Goal: Task Accomplishment & Management: Complete application form

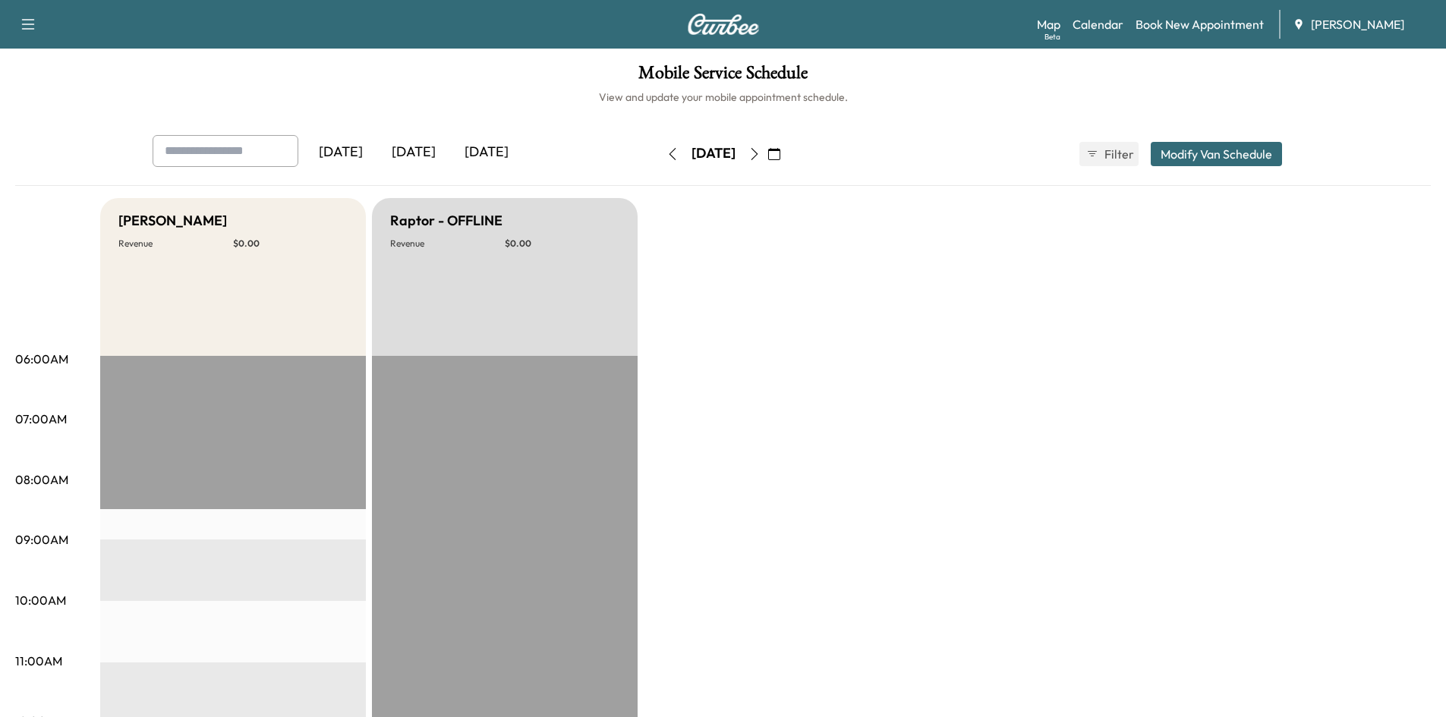
click at [780, 155] on icon "button" at bounding box center [774, 154] width 12 height 12
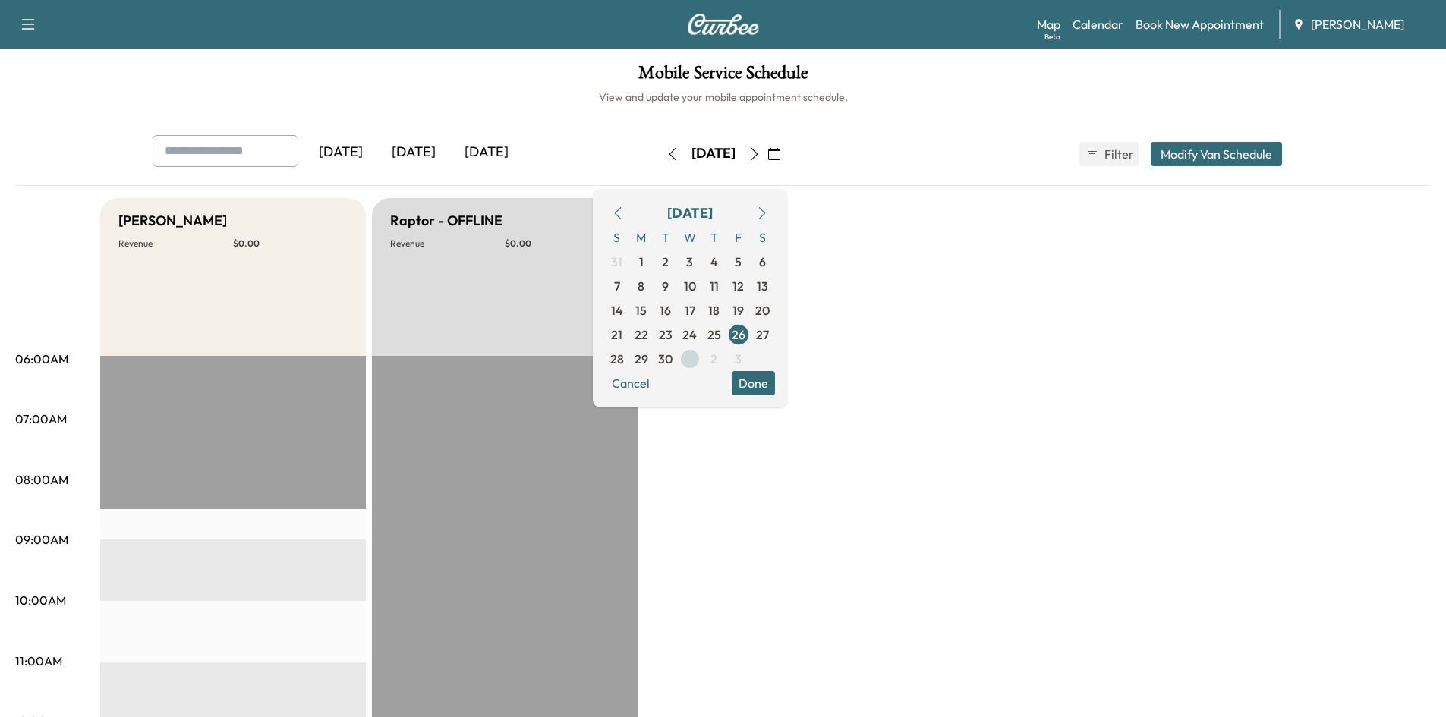
click at [692, 355] on span "1" at bounding box center [690, 359] width 5 height 18
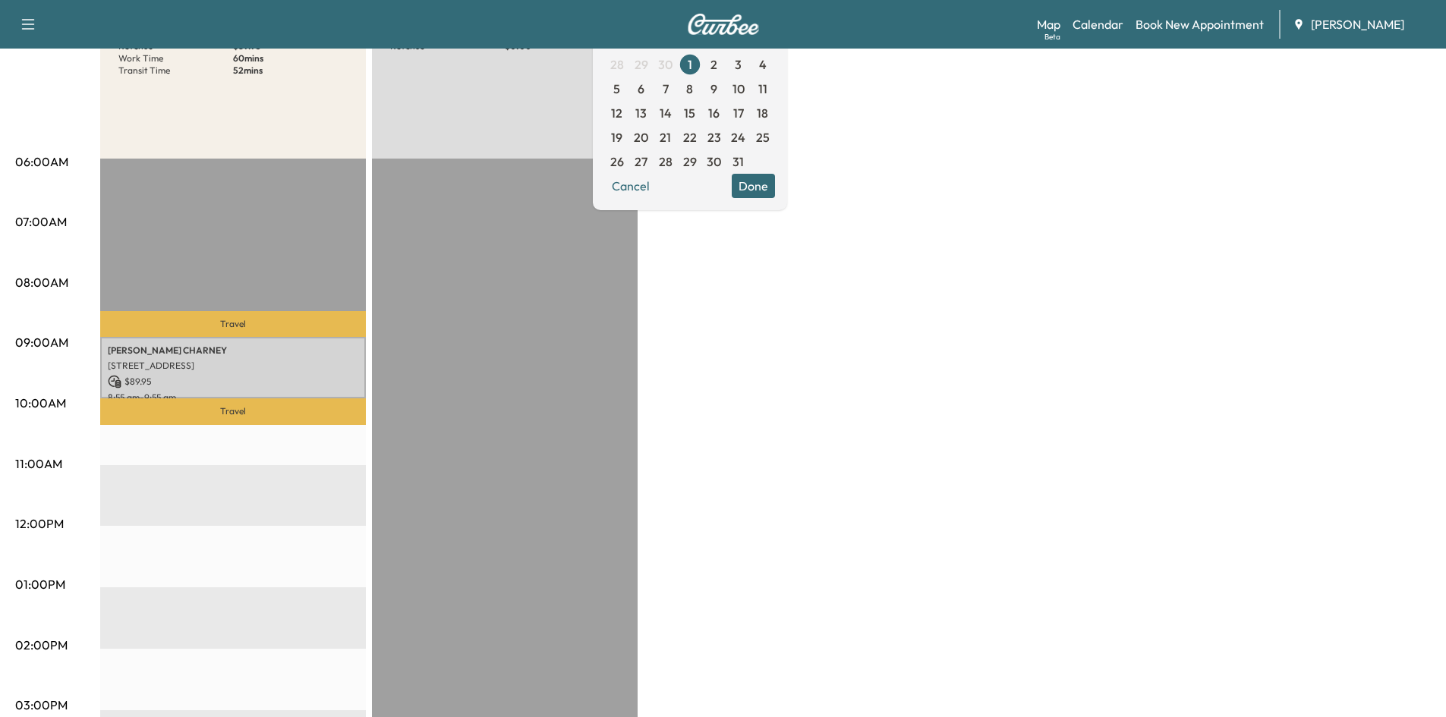
scroll to position [189, 0]
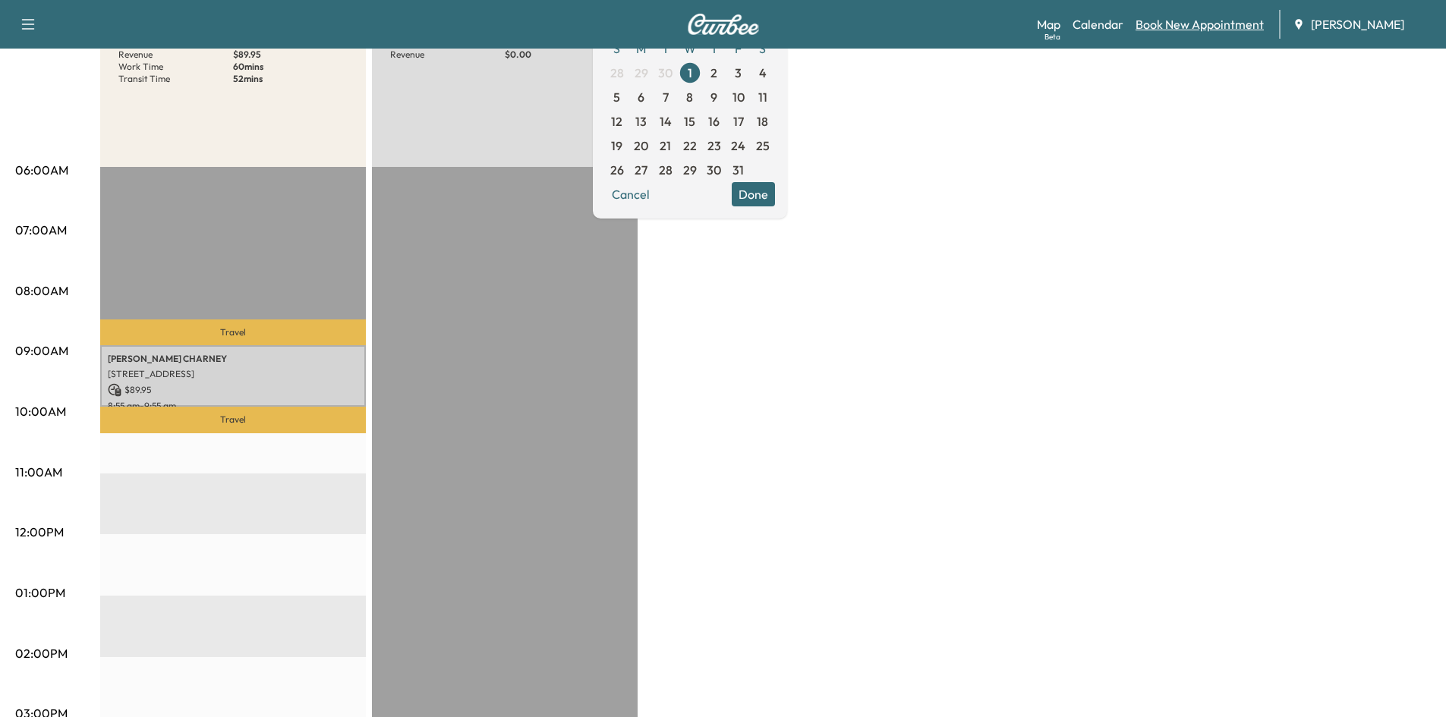
click at [1178, 26] on link "Book New Appointment" at bounding box center [1199, 24] width 128 height 18
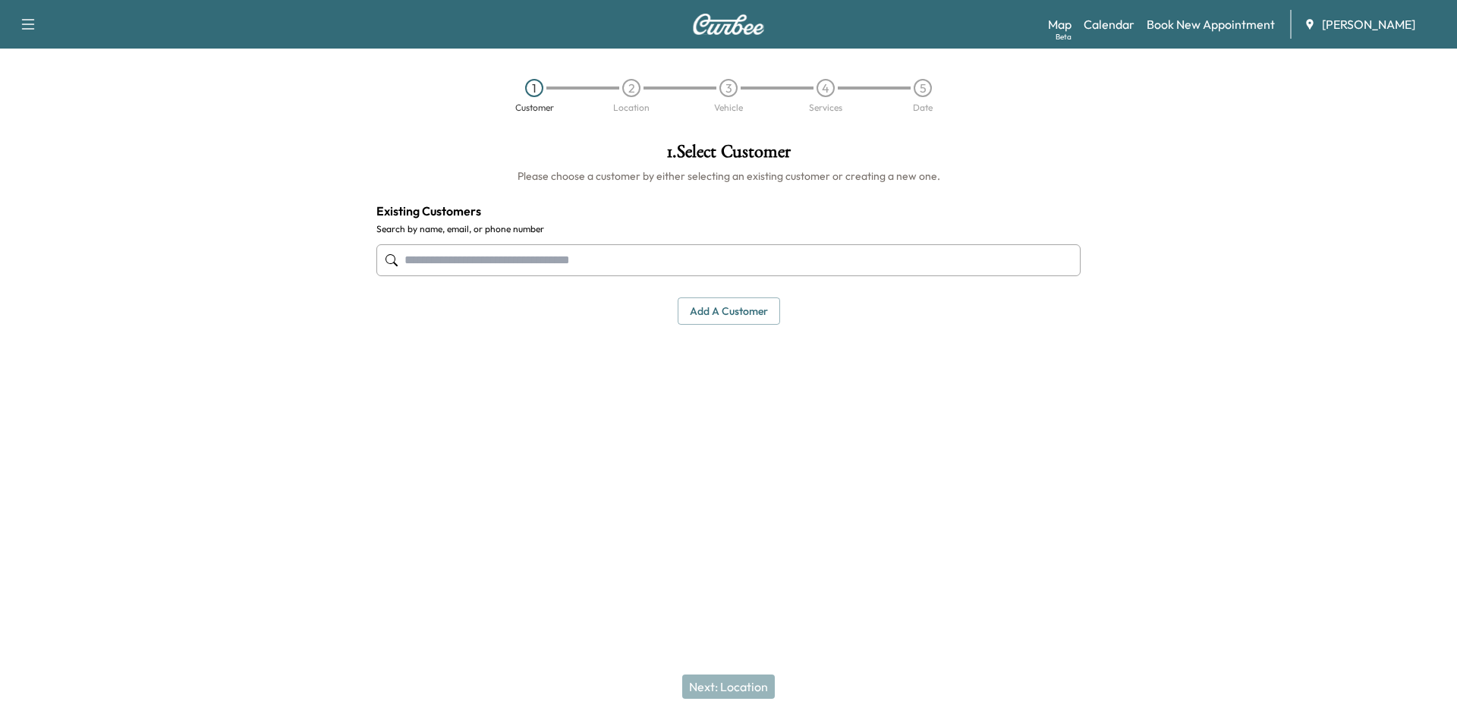
click at [733, 309] on button "Add a customer" at bounding box center [729, 312] width 102 height 28
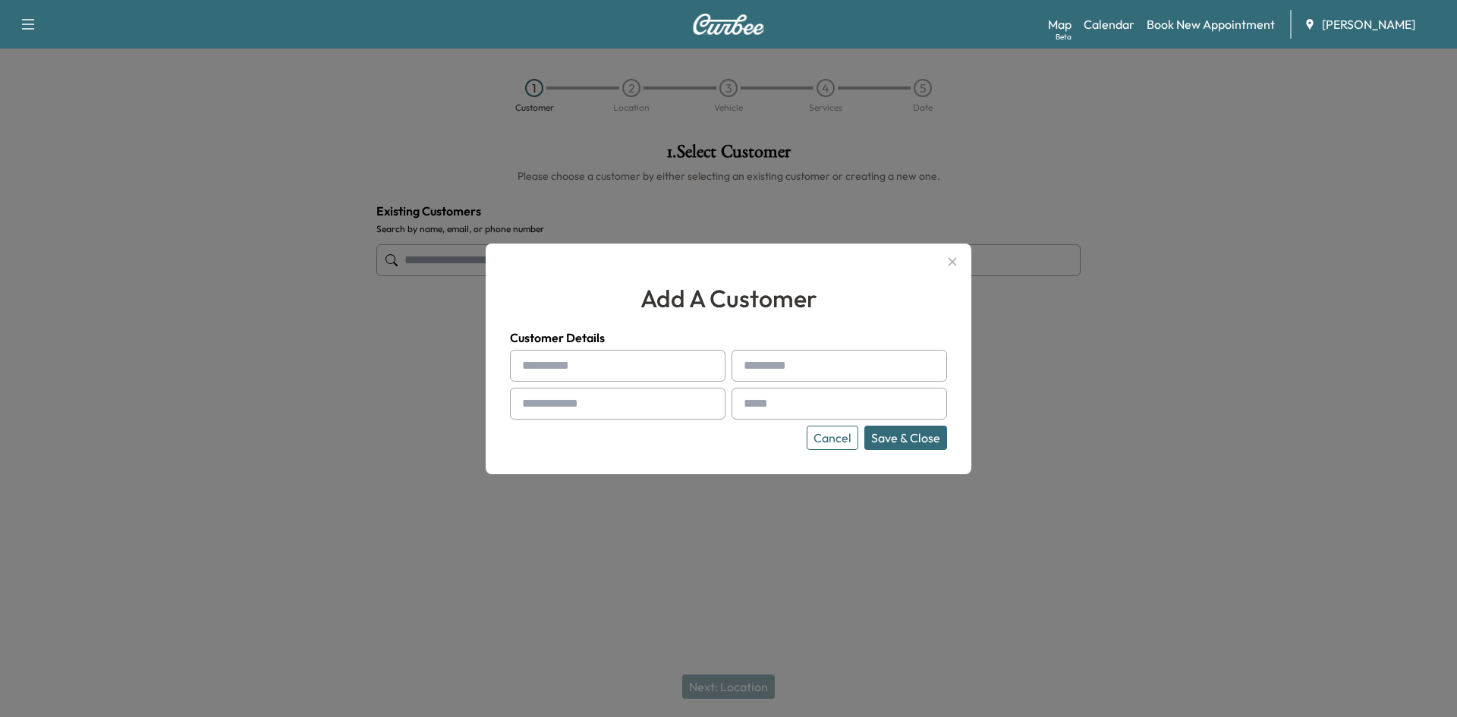
click at [597, 368] on input "text" at bounding box center [618, 366] width 216 height 32
type input "****"
click at [789, 371] on input "text" at bounding box center [840, 366] width 216 height 32
type input "*****"
click at [643, 413] on input "text" at bounding box center [618, 404] width 216 height 32
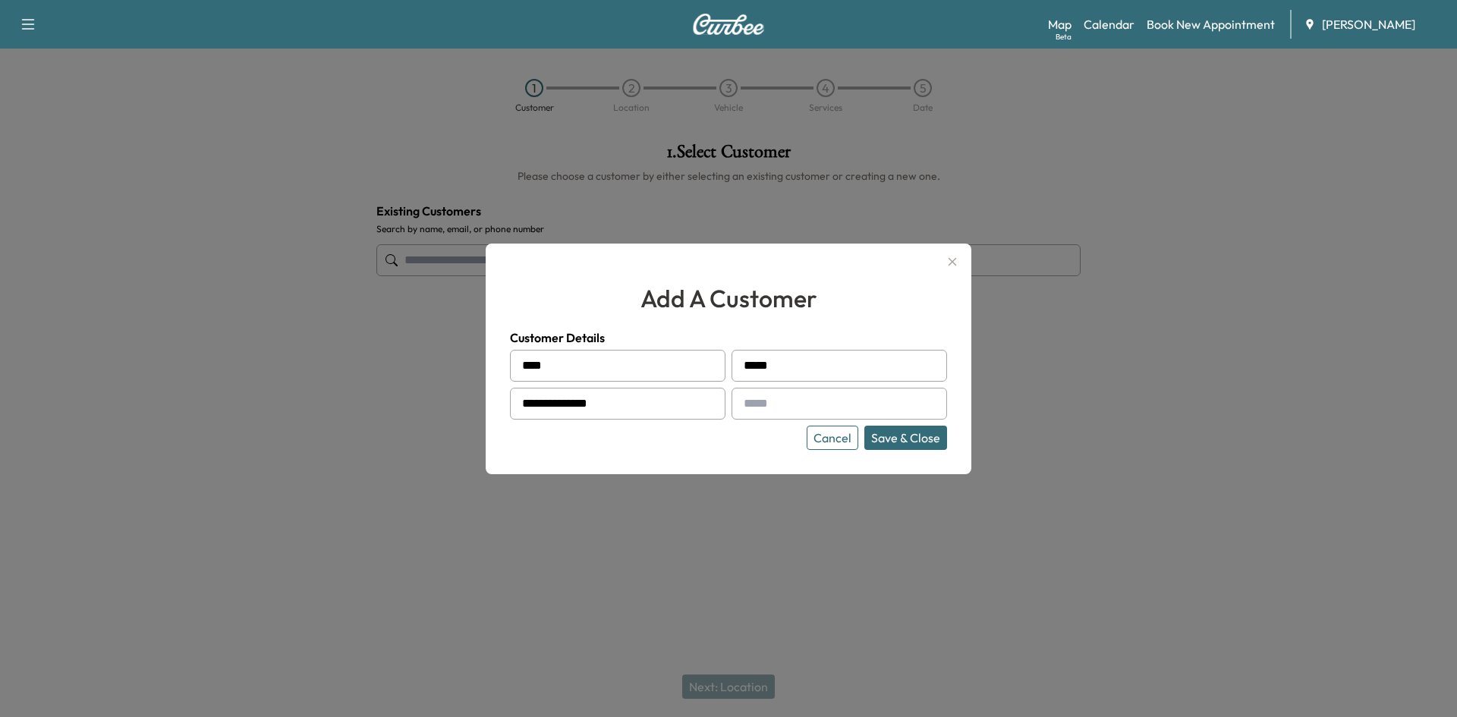
type input "**********"
click at [819, 408] on input "text" at bounding box center [840, 404] width 216 height 32
drag, startPoint x: 738, startPoint y: 407, endPoint x: 733, endPoint y: 414, distance: 8.7
paste input "**********"
type input "**********"
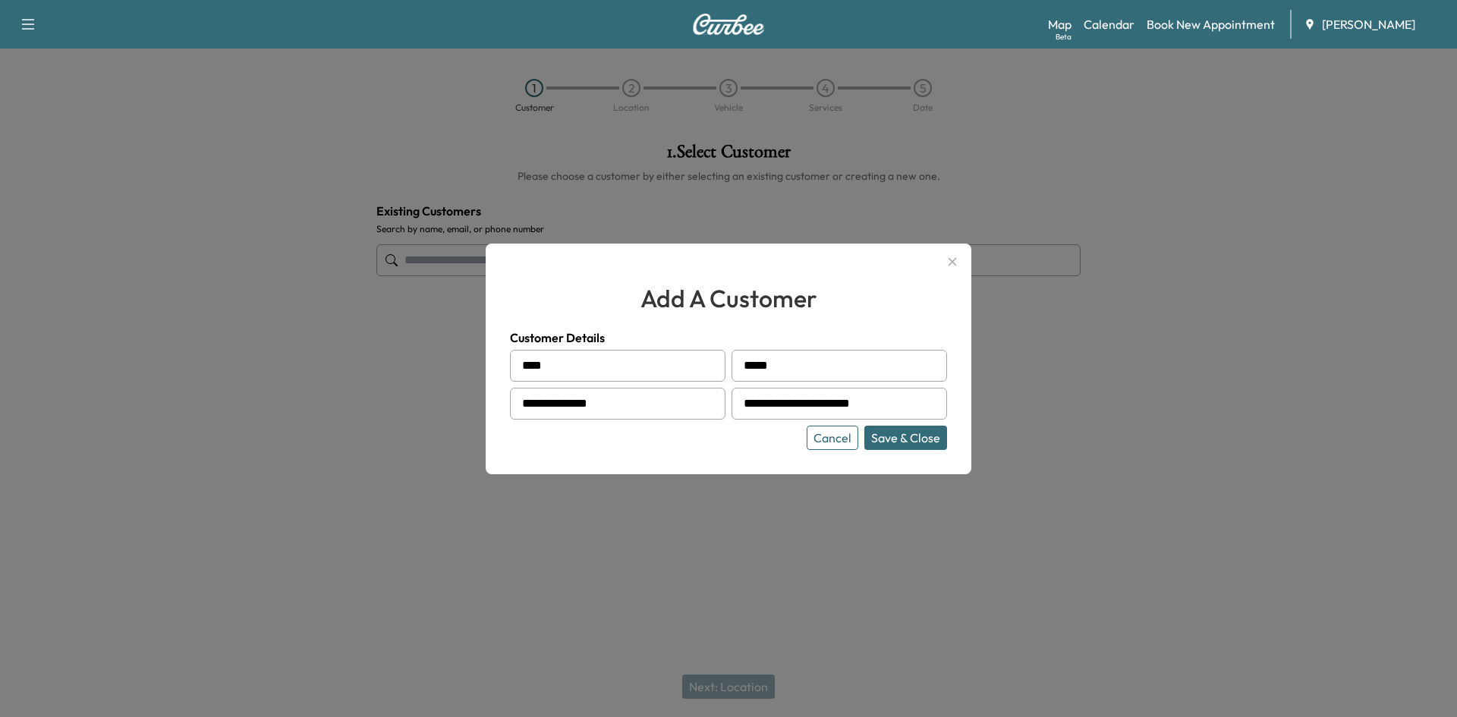
click at [911, 436] on button "Save & Close" at bounding box center [905, 438] width 83 height 24
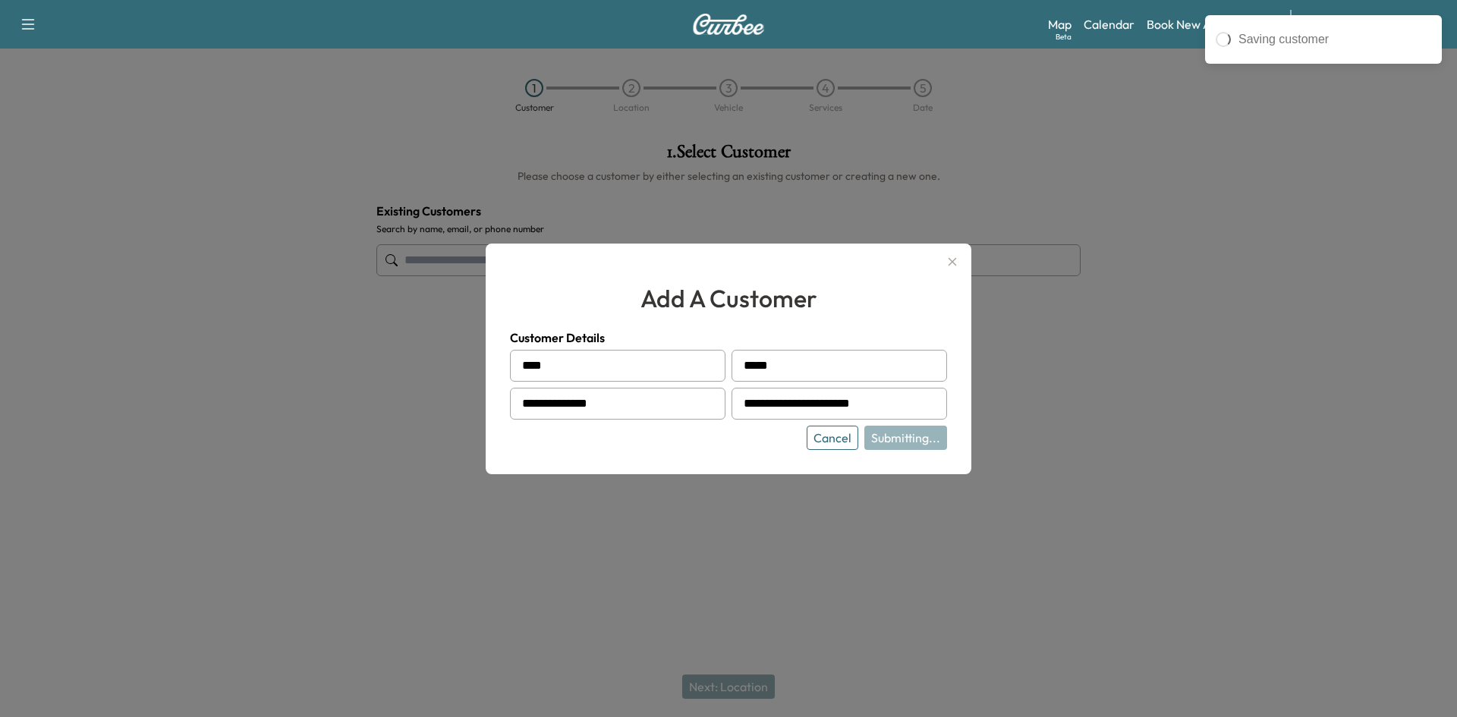
type input "**********"
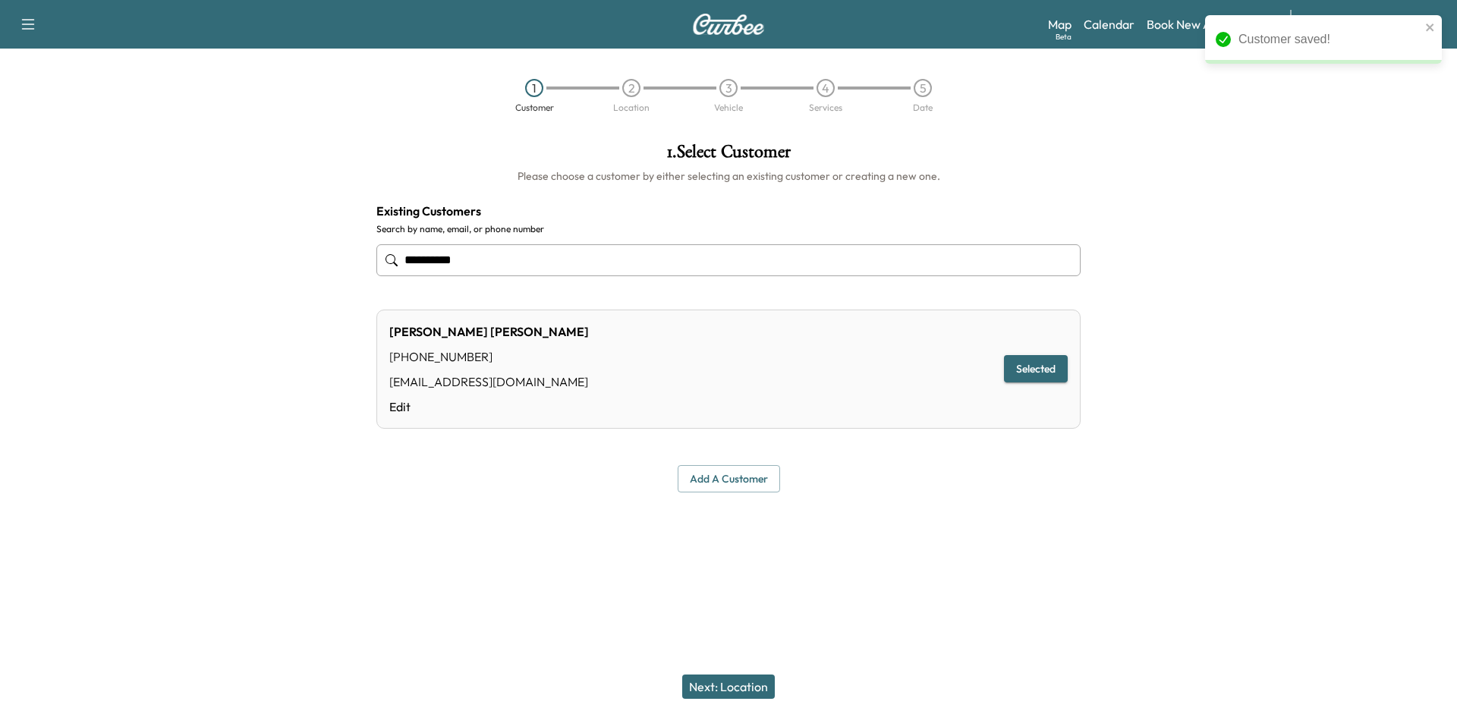
click at [726, 688] on button "Next: Location" at bounding box center [728, 687] width 93 height 24
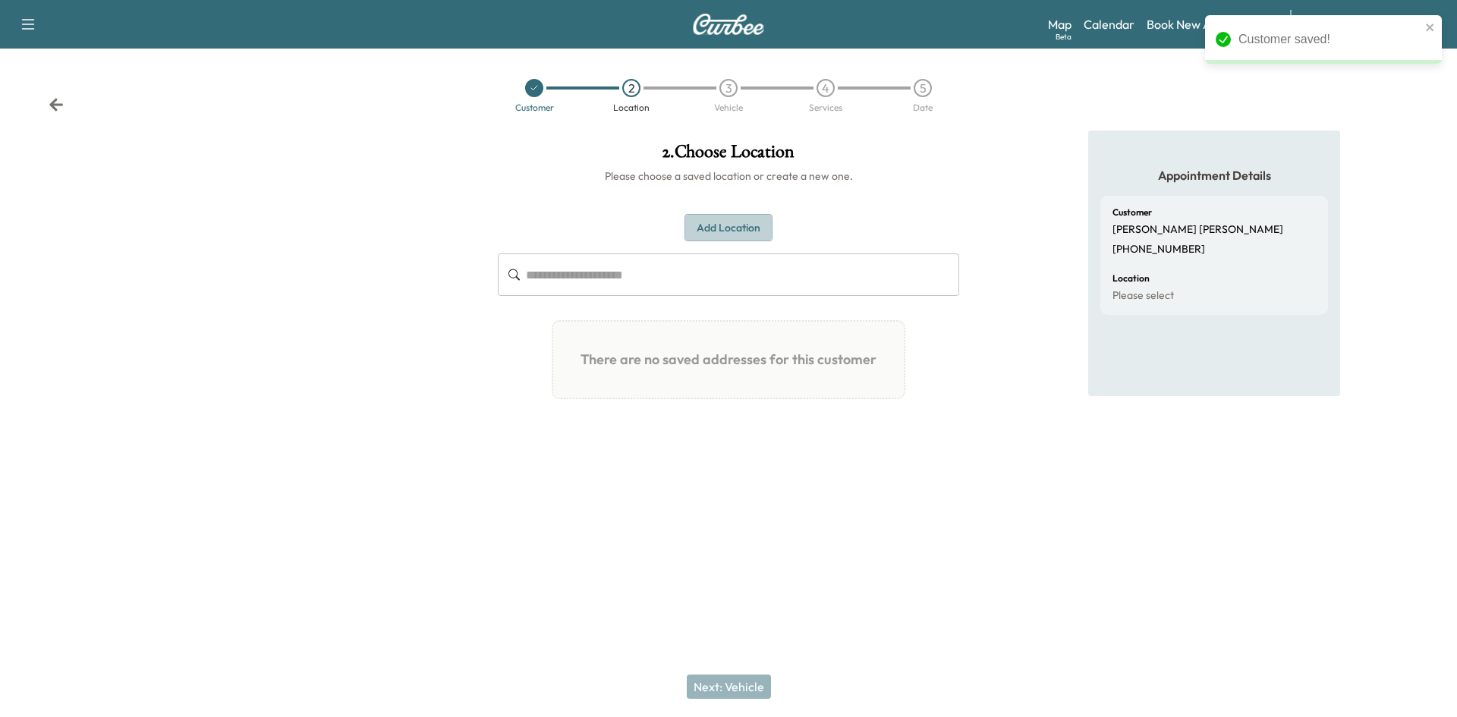
click at [713, 225] on button "Add Location" at bounding box center [729, 228] width 88 height 28
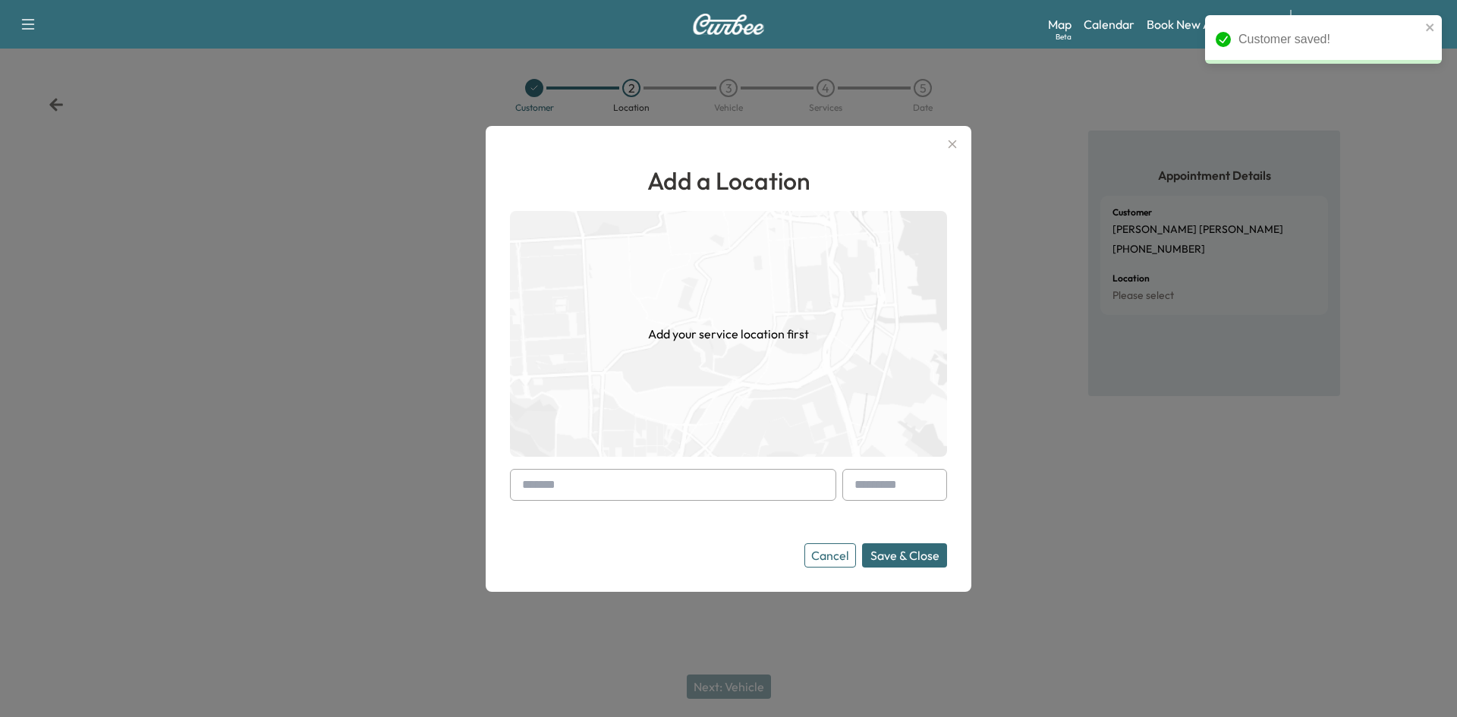
click at [537, 483] on input "text" at bounding box center [673, 485] width 326 height 32
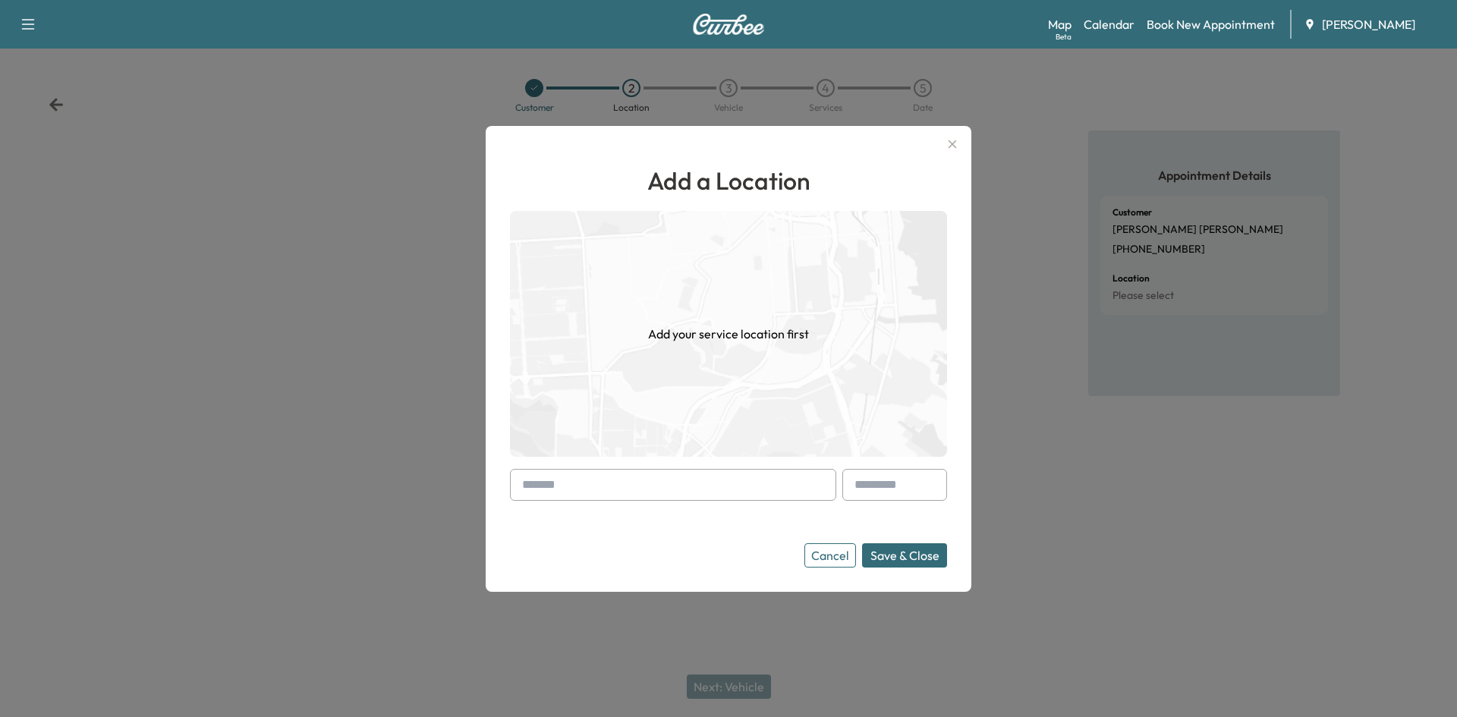
click at [553, 488] on input "text" at bounding box center [673, 485] width 326 height 32
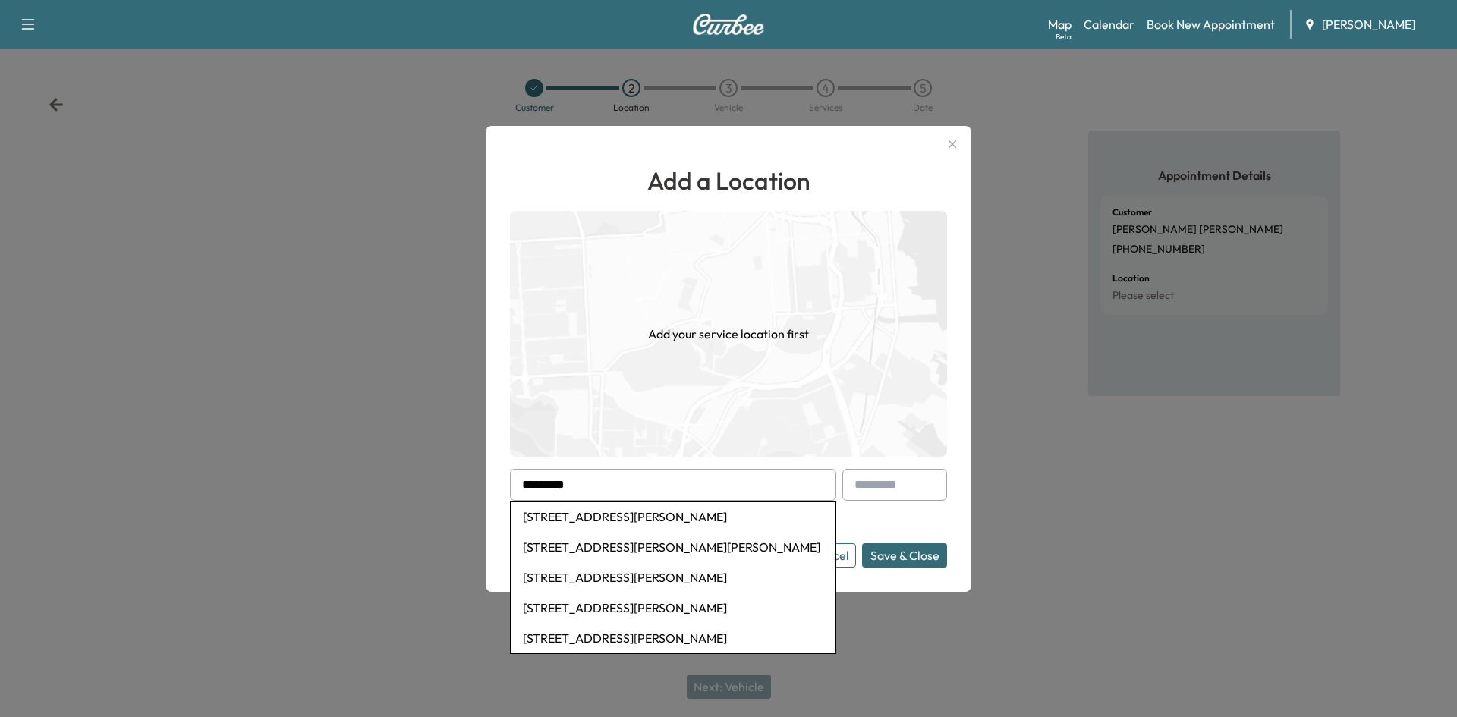
click at [626, 518] on li "[STREET_ADDRESS][PERSON_NAME]" at bounding box center [673, 517] width 325 height 30
type input "**********"
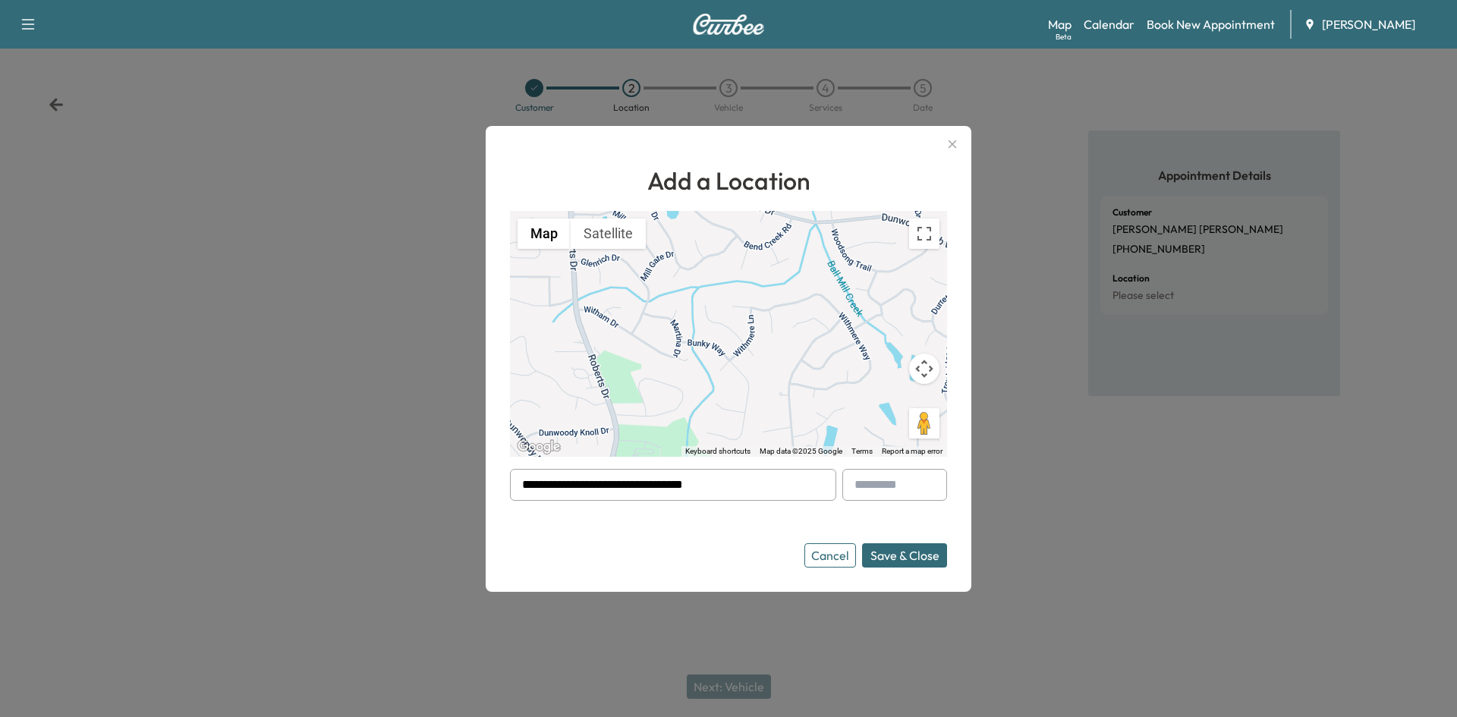
click at [903, 557] on button "Save & Close" at bounding box center [904, 555] width 85 height 24
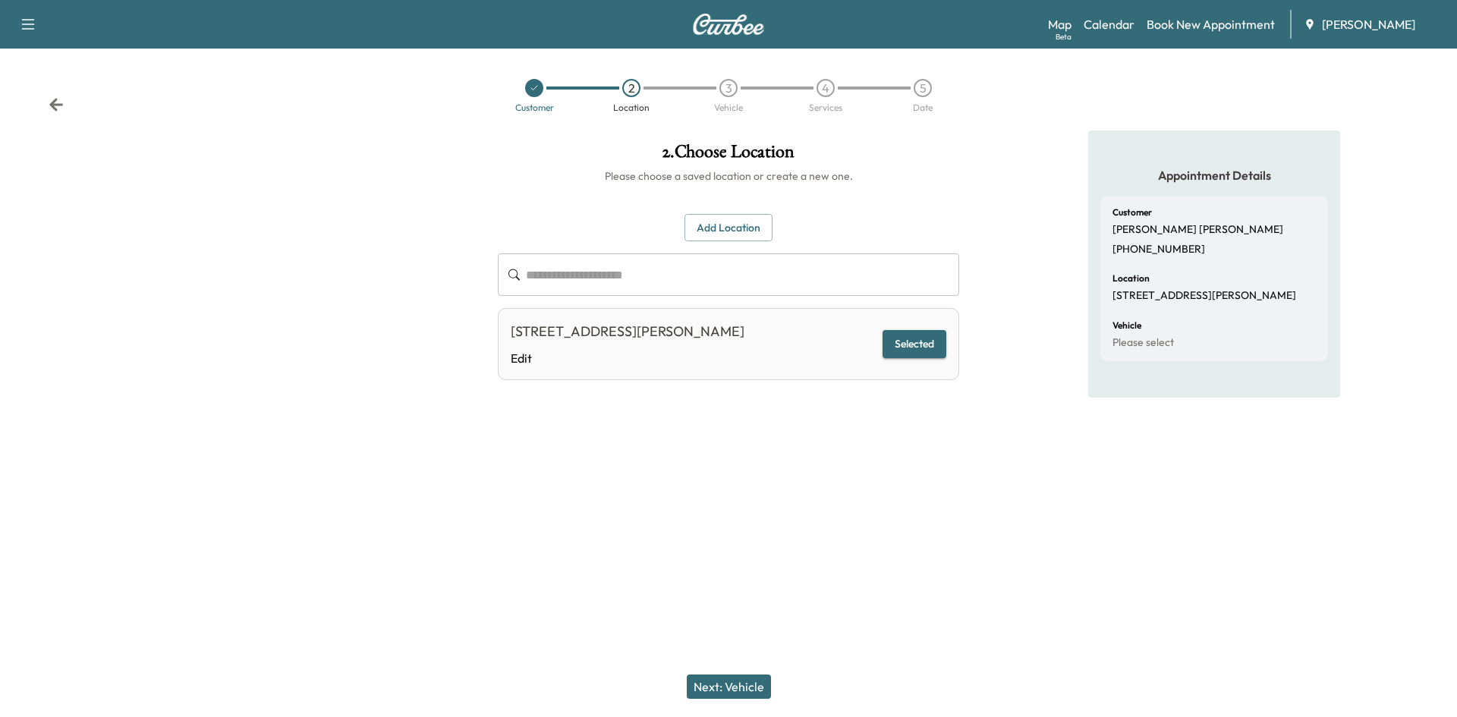
click at [732, 680] on button "Next: Vehicle" at bounding box center [729, 687] width 84 height 24
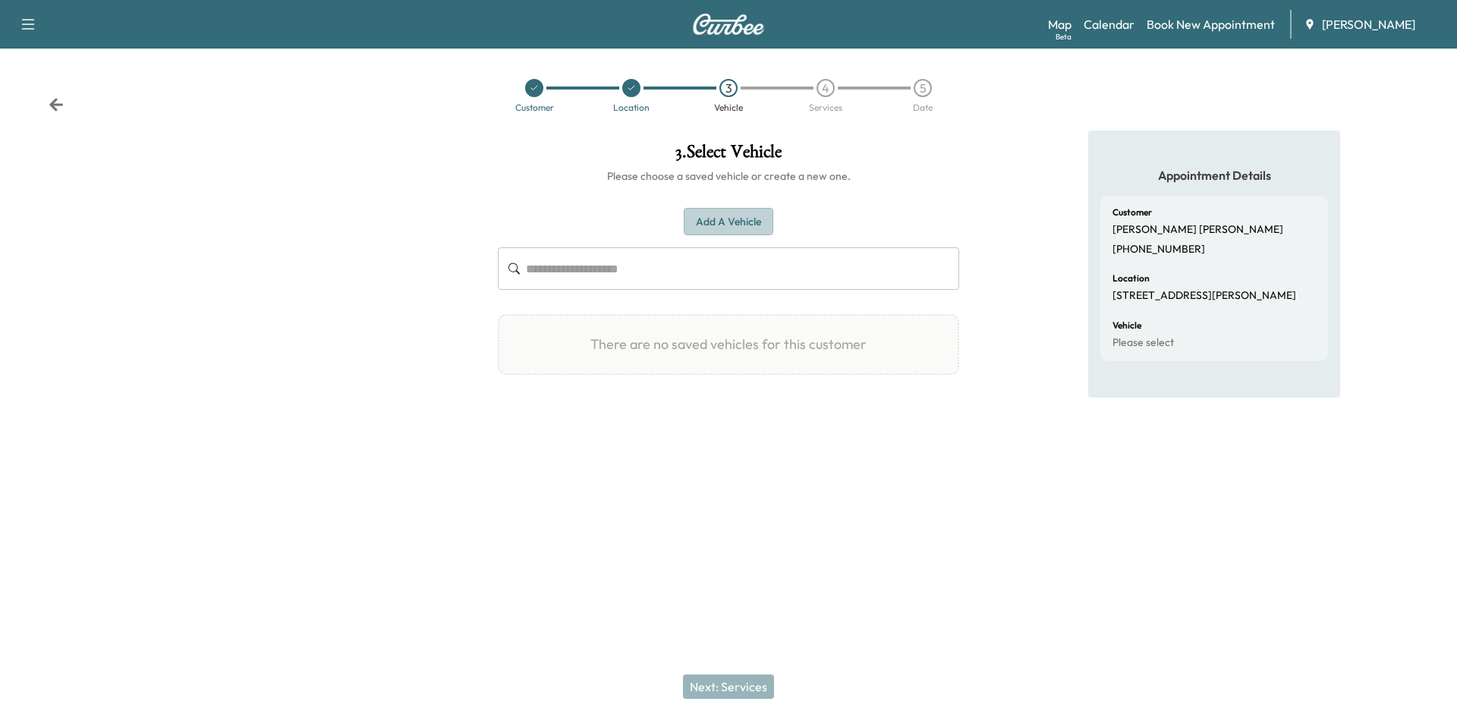
click at [722, 222] on button "Add a Vehicle" at bounding box center [729, 222] width 90 height 28
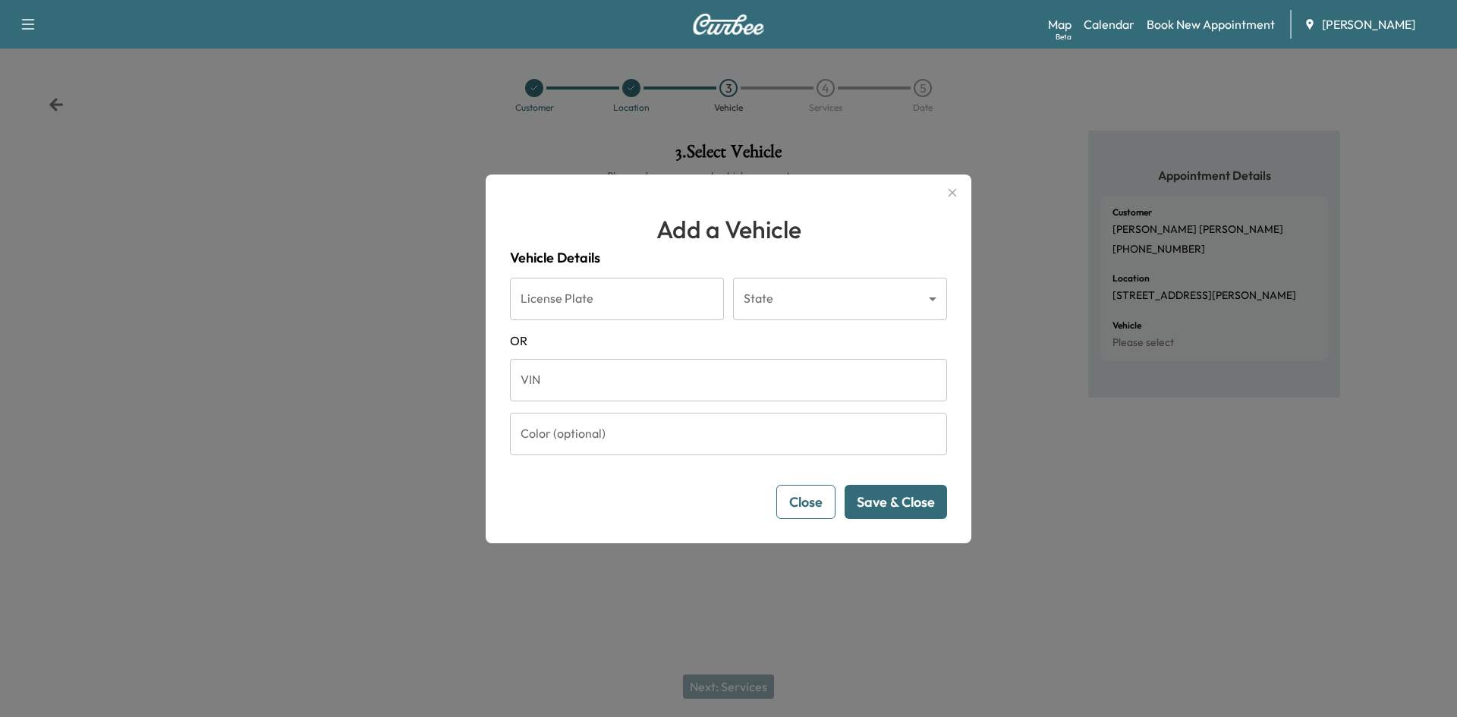
drag, startPoint x: 546, startPoint y: 376, endPoint x: 619, endPoint y: 374, distance: 72.1
click at [546, 376] on input "VIN" at bounding box center [728, 380] width 437 height 43
paste input "**********"
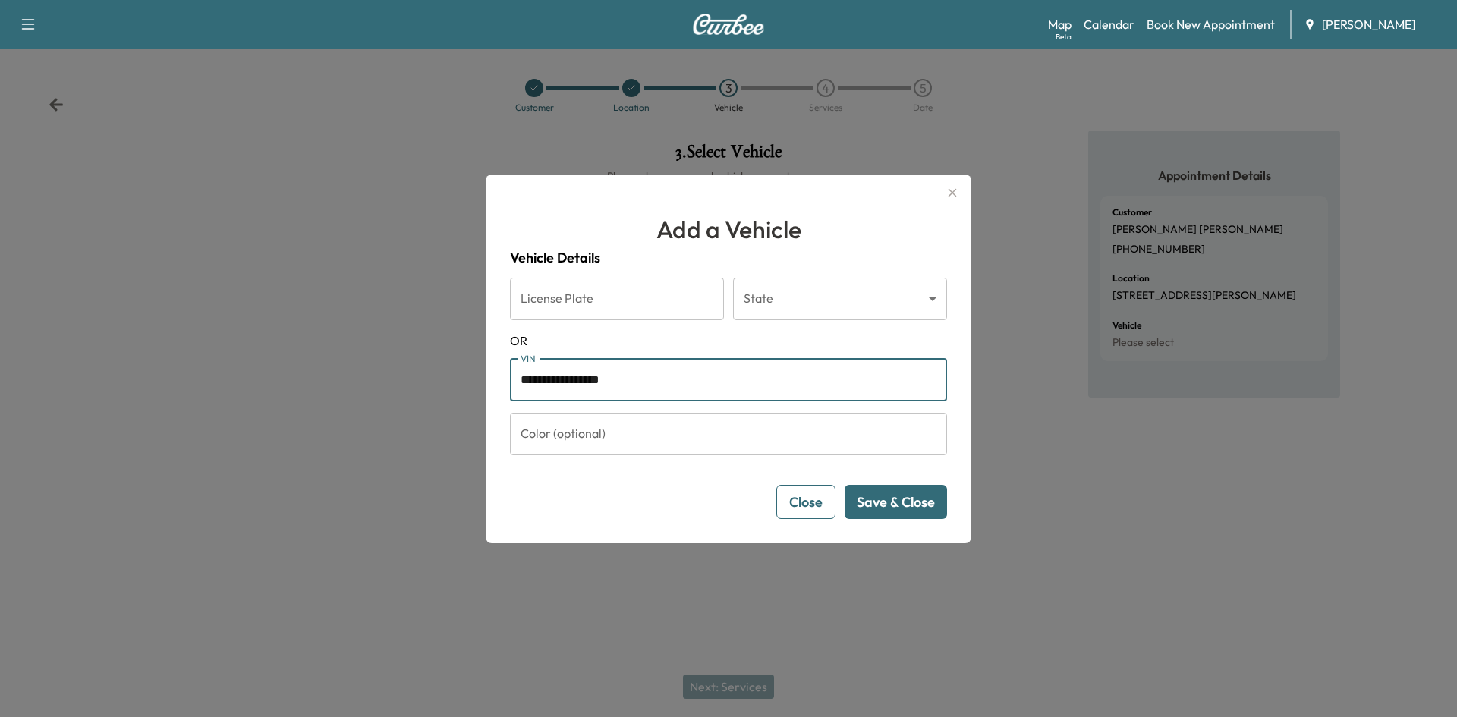
type input "**********"
click at [883, 503] on button "Save & Close" at bounding box center [896, 502] width 102 height 34
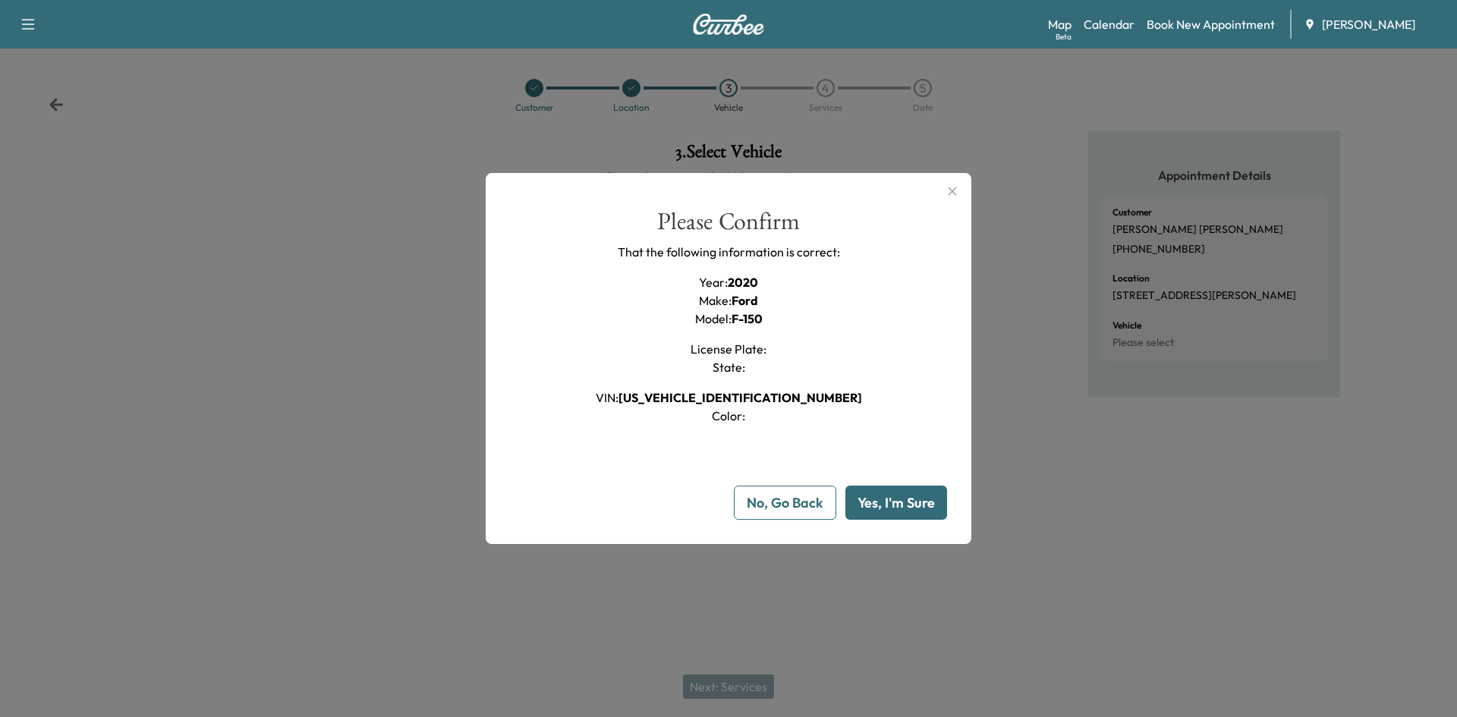
click at [877, 503] on button "Yes, I'm Sure" at bounding box center [896, 503] width 102 height 34
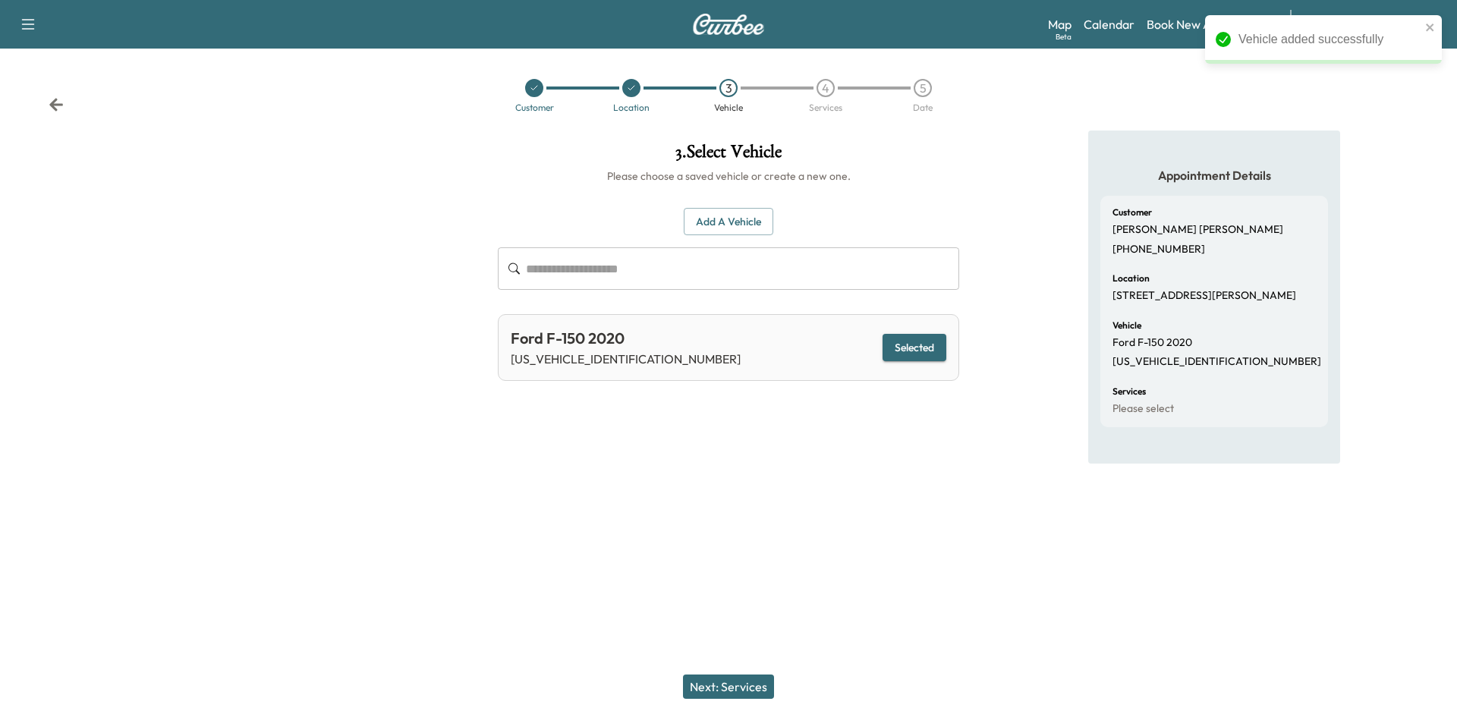
click at [726, 689] on button "Next: Services" at bounding box center [728, 687] width 91 height 24
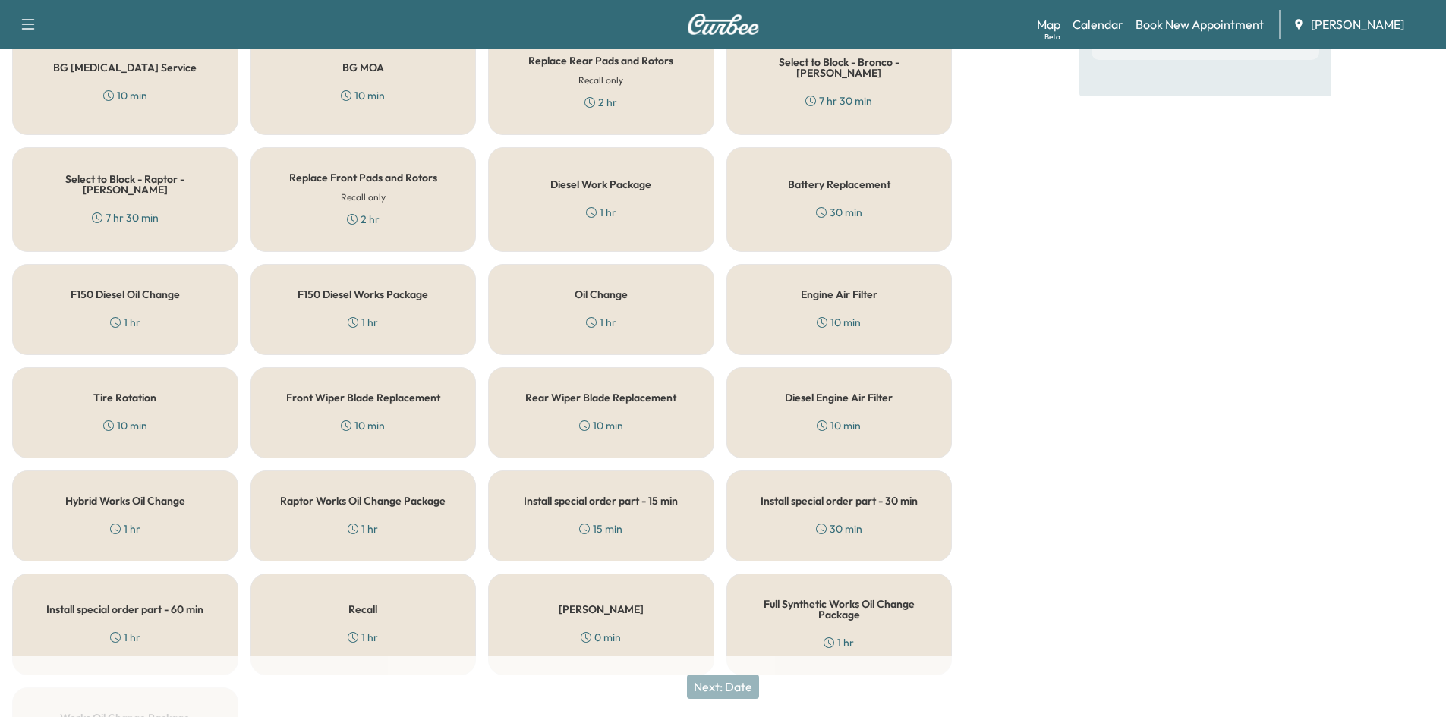
scroll to position [490, 0]
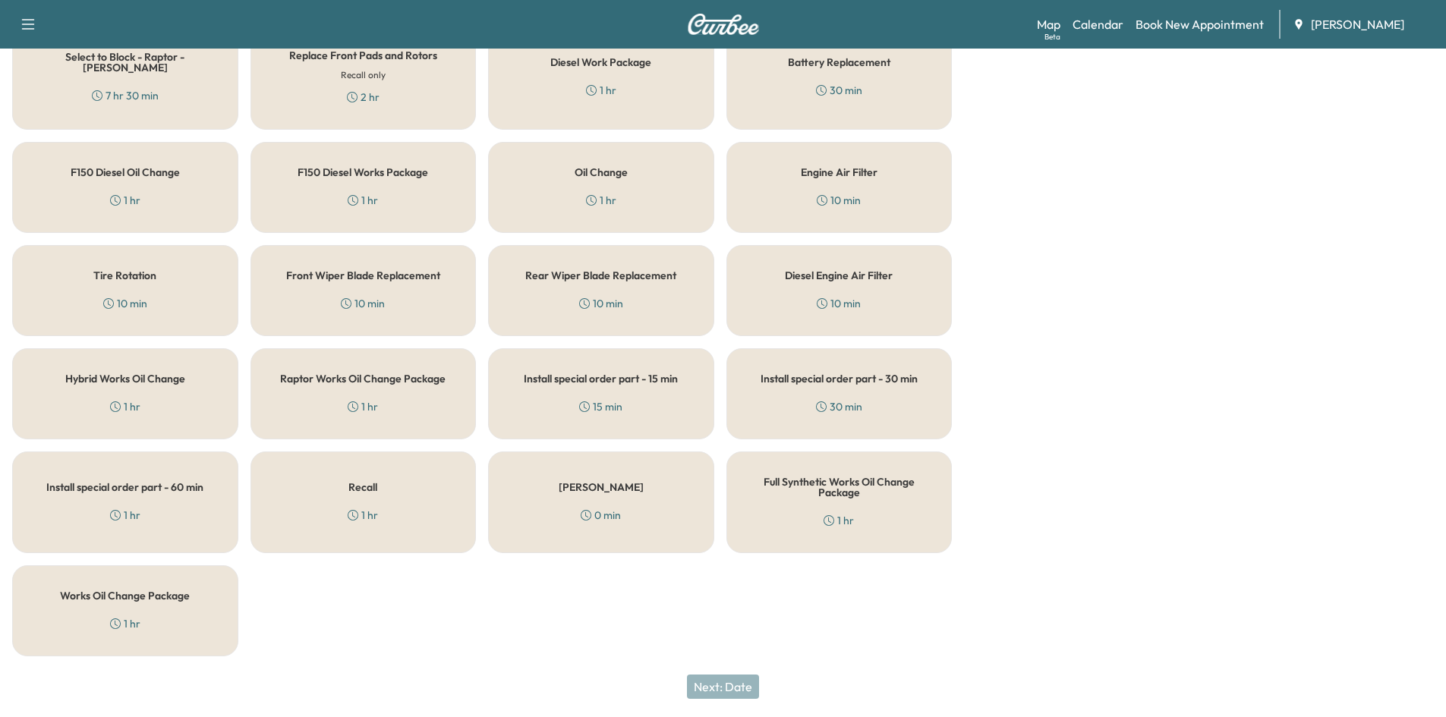
click at [111, 592] on h5 "Works Oil Change Package" at bounding box center [125, 595] width 130 height 11
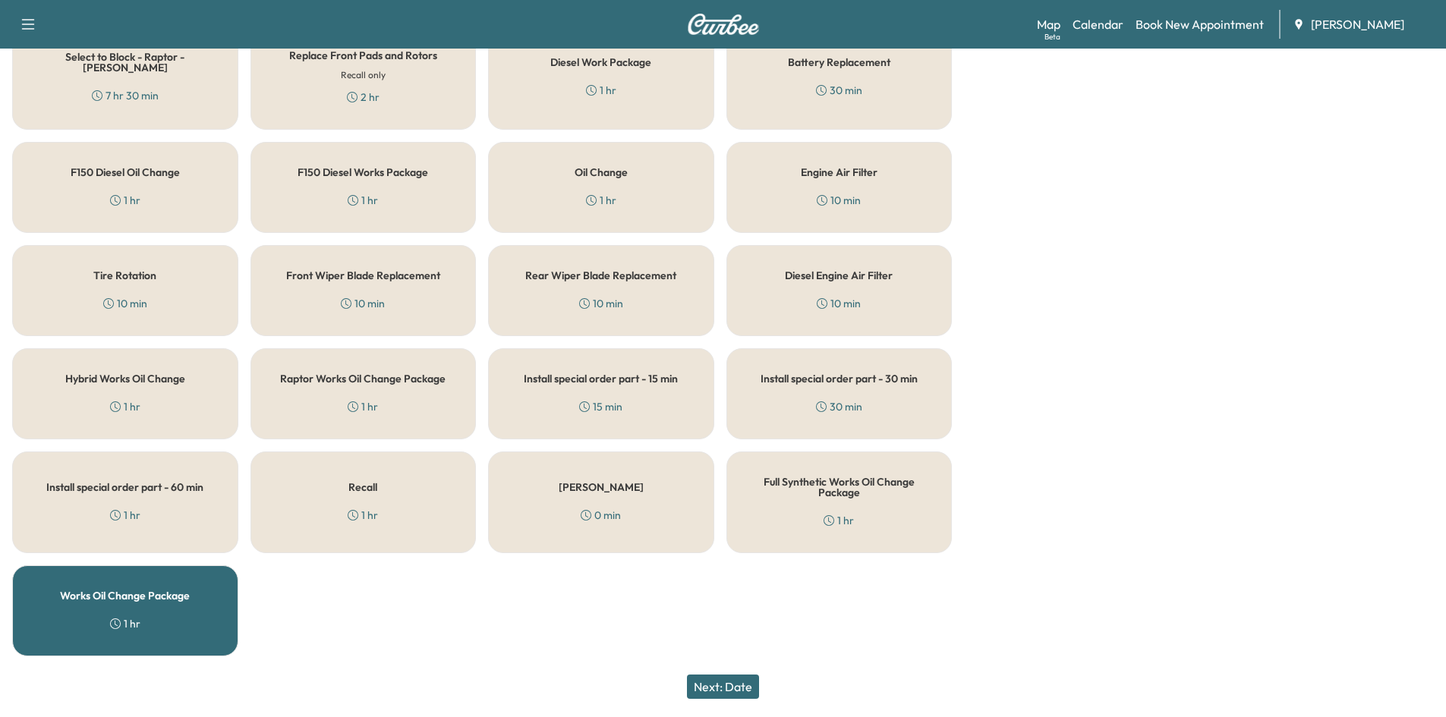
drag, startPoint x: 713, startPoint y: 687, endPoint x: 764, endPoint y: 644, distance: 66.8
click at [713, 686] on button "Next: Date" at bounding box center [723, 687] width 72 height 24
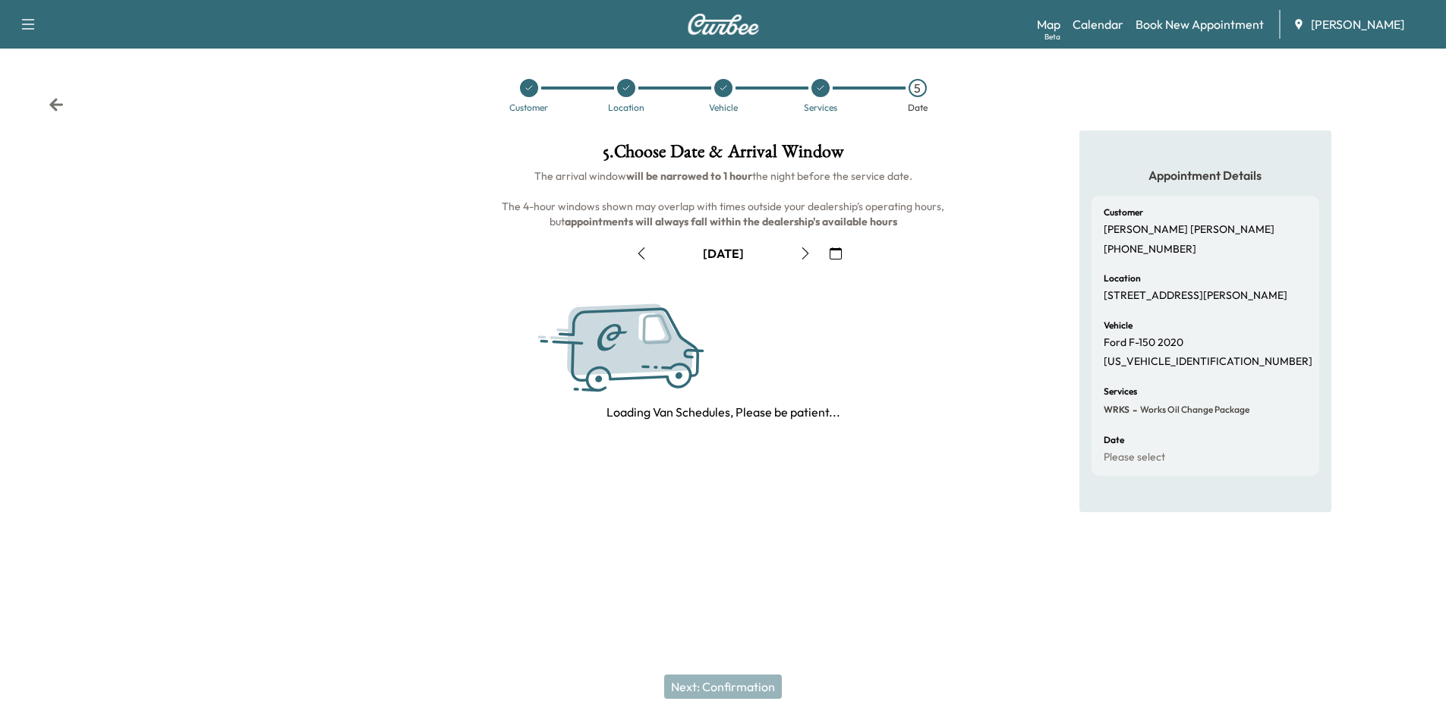
scroll to position [0, 0]
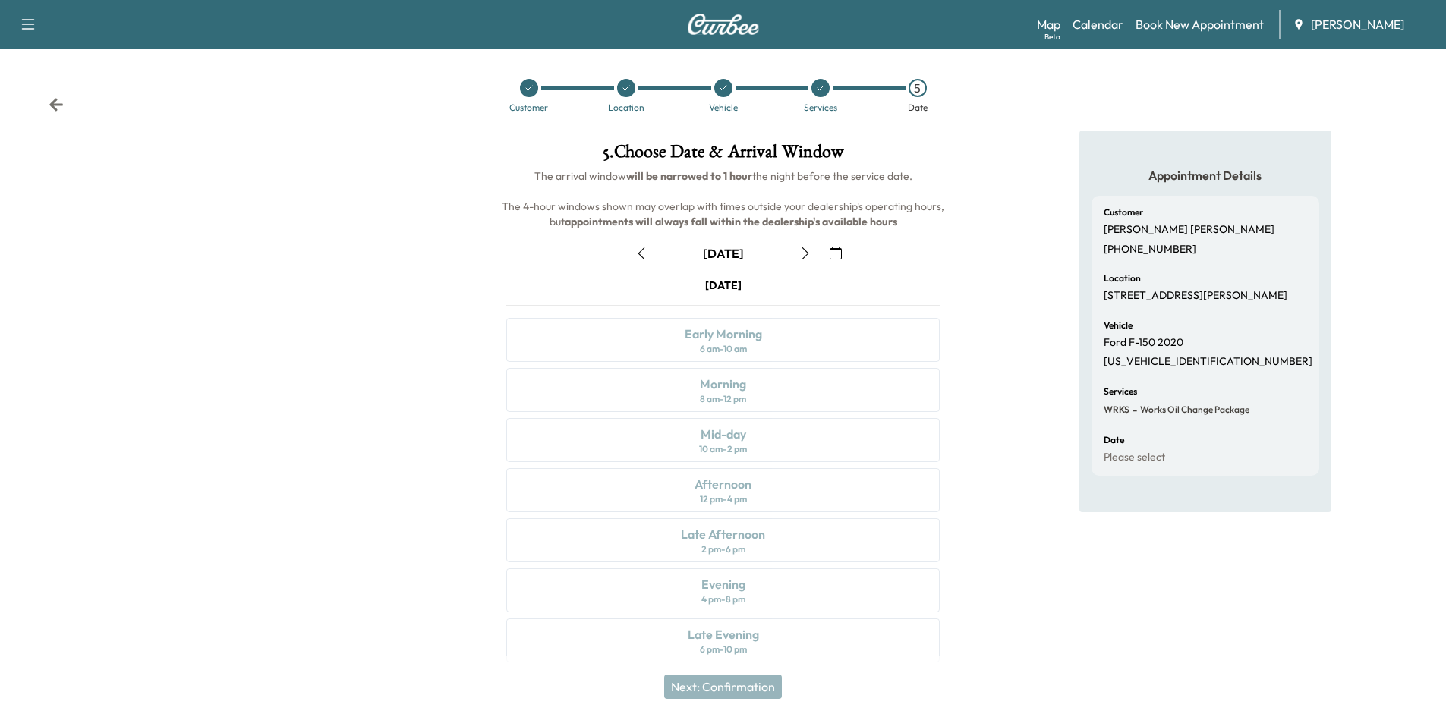
click at [830, 253] on icon "button" at bounding box center [836, 253] width 12 height 12
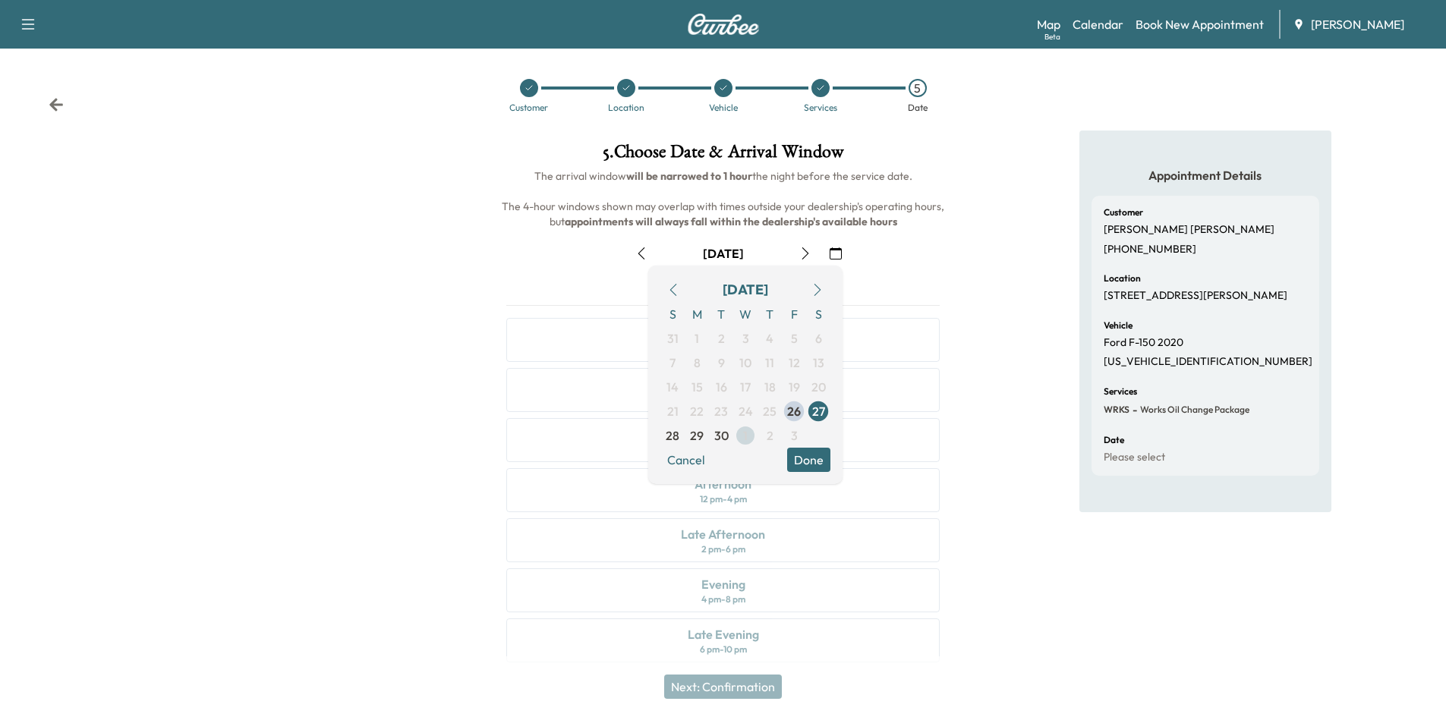
click at [749, 439] on span "1" at bounding box center [745, 435] width 24 height 24
click at [813, 457] on button "Done" at bounding box center [808, 460] width 43 height 24
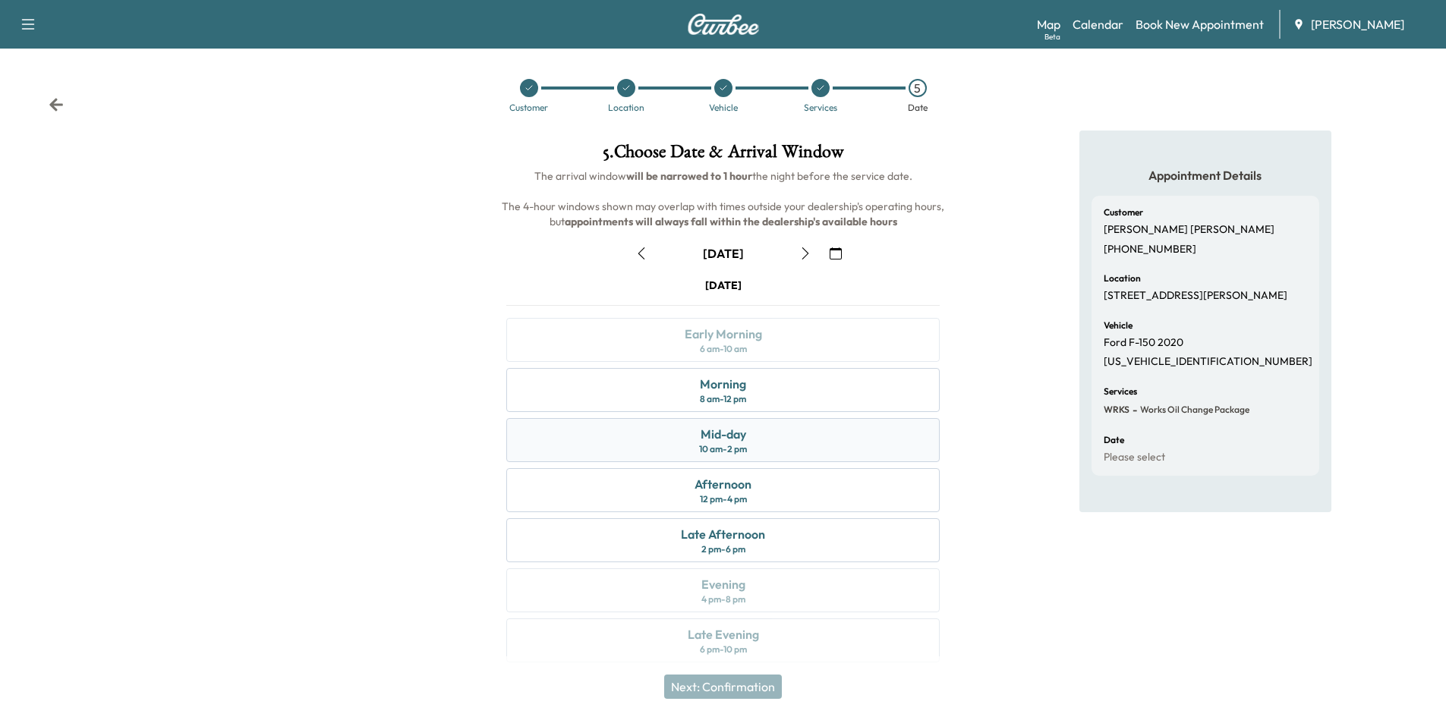
click at [709, 446] on div "10 am - 2 pm" at bounding box center [723, 449] width 48 height 12
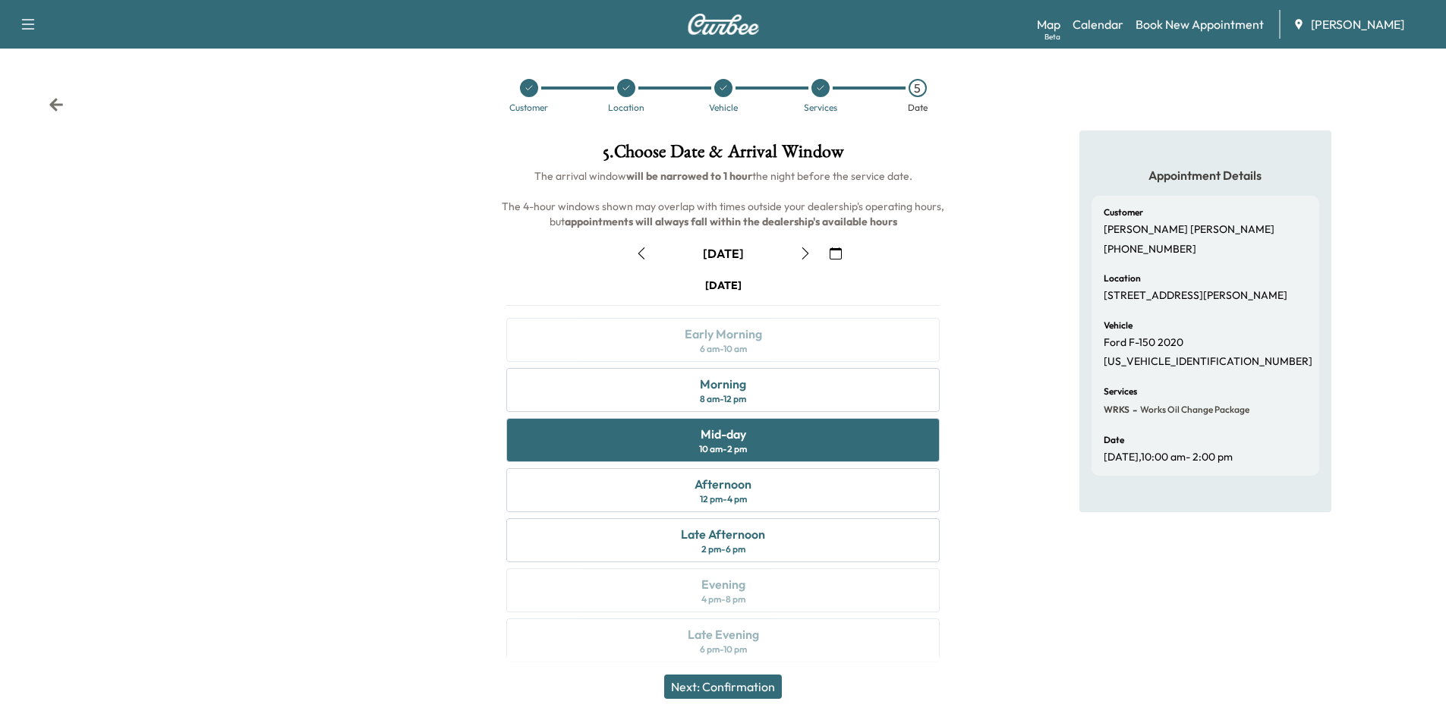
click at [696, 688] on button "Next: Confirmation" at bounding box center [723, 687] width 118 height 24
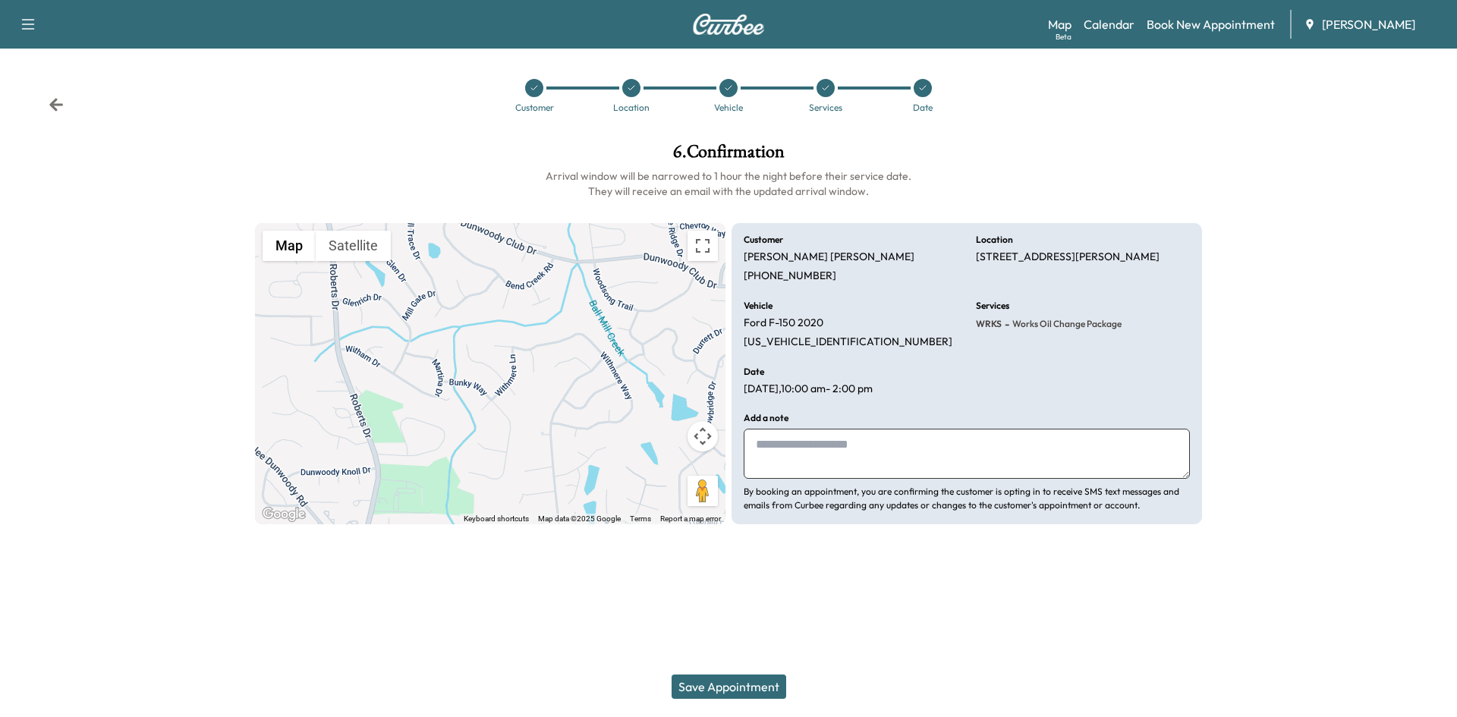
click at [735, 685] on button "Save Appointment" at bounding box center [729, 687] width 115 height 24
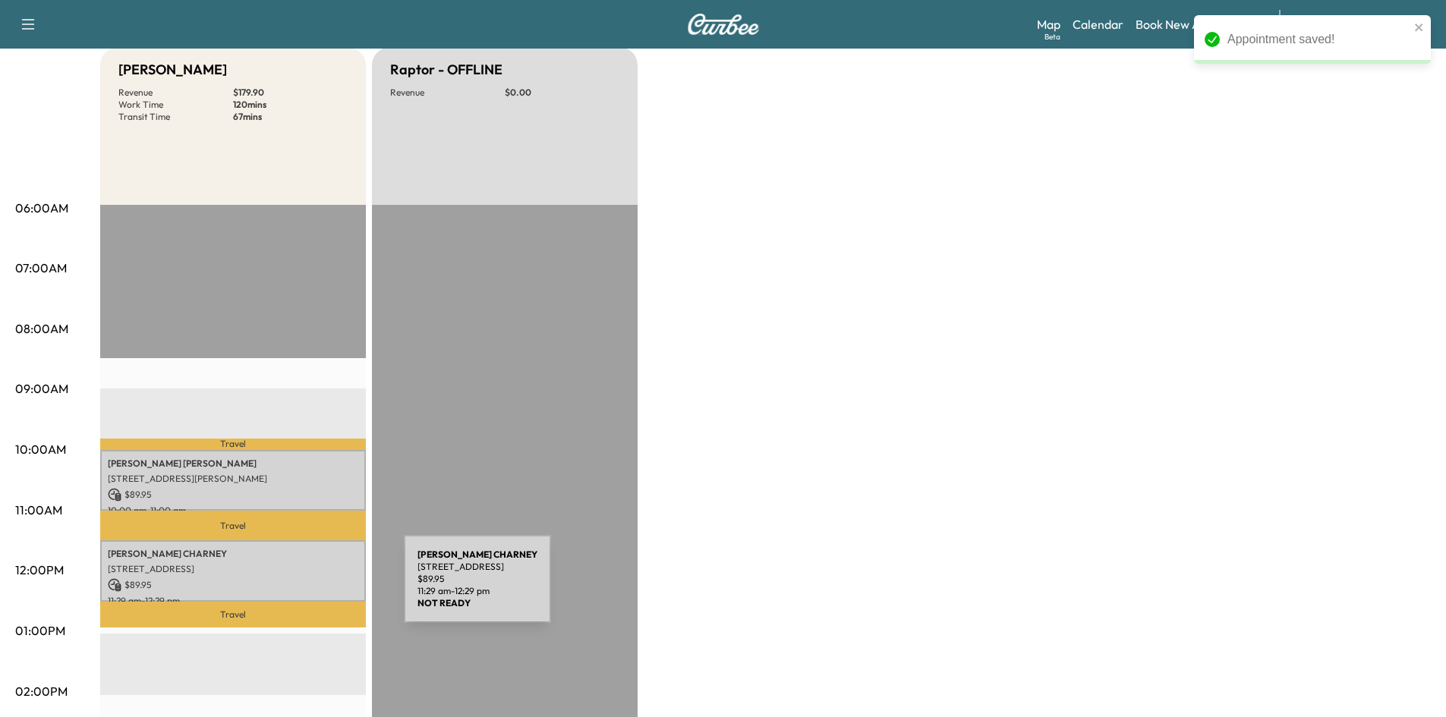
scroll to position [152, 0]
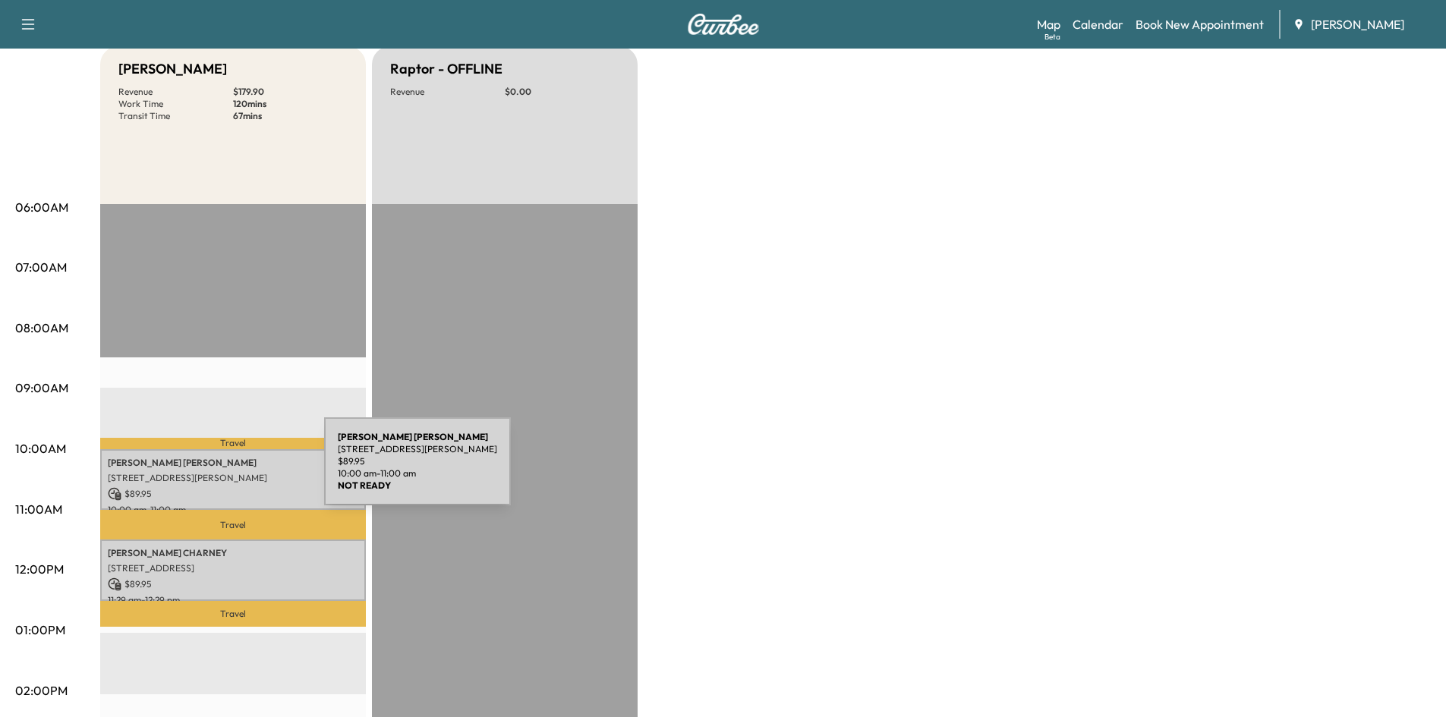
click at [210, 472] on p "[STREET_ADDRESS][PERSON_NAME]" at bounding box center [233, 478] width 250 height 12
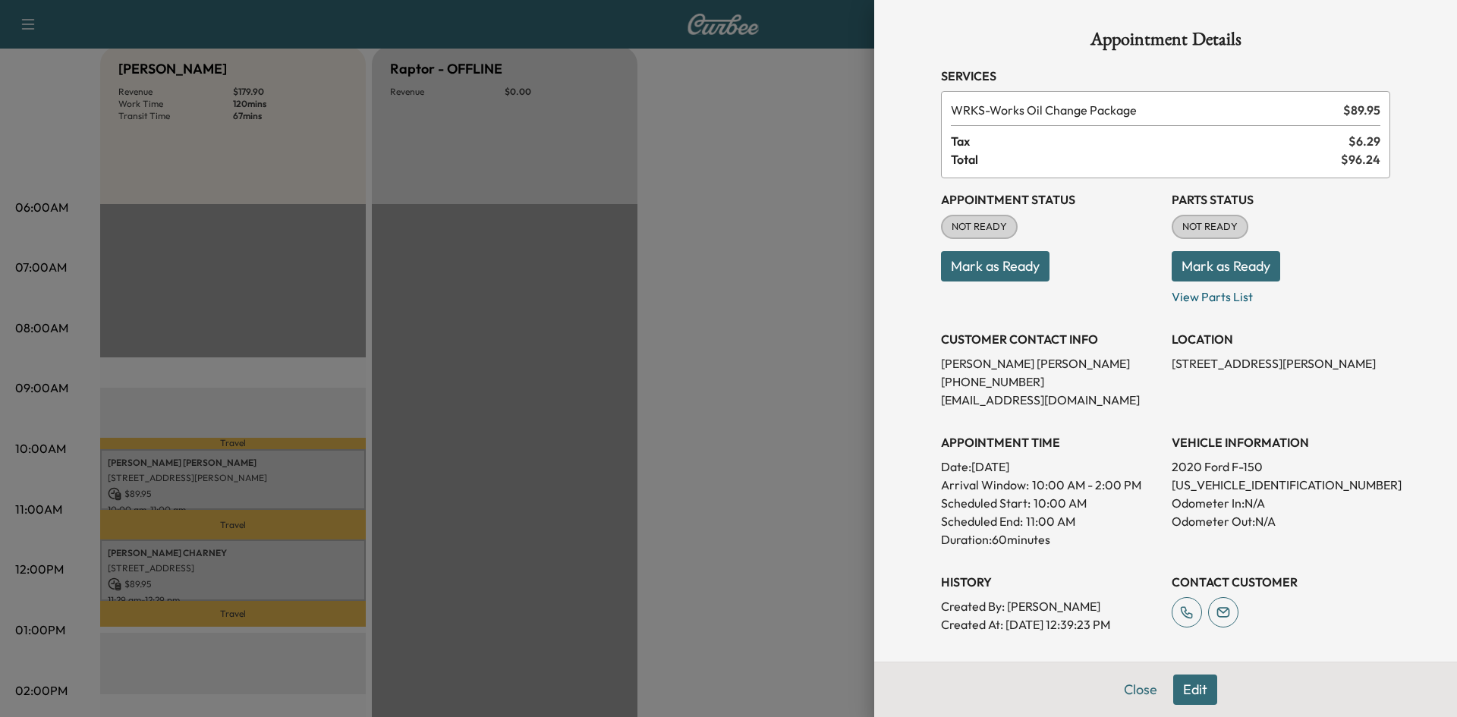
click at [271, 568] on div at bounding box center [728, 358] width 1457 height 717
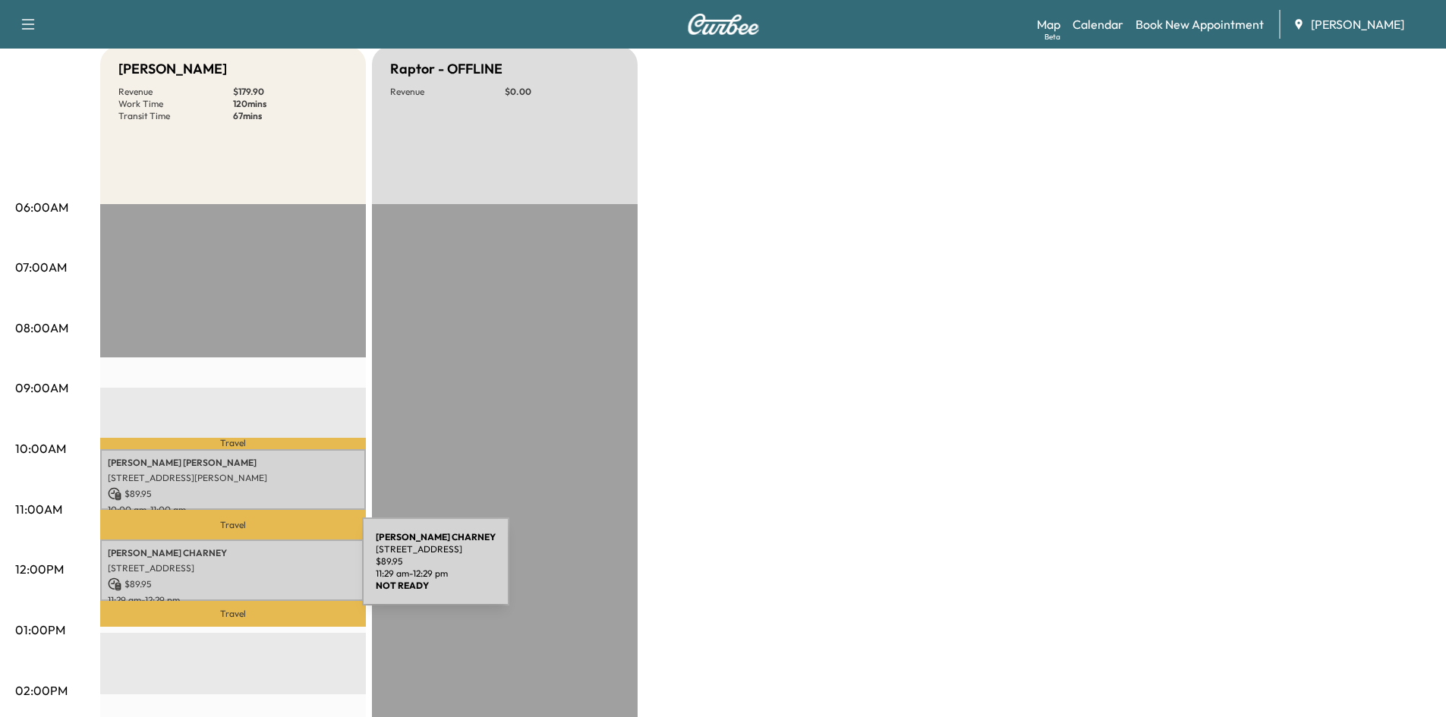
click at [247, 571] on p "[STREET_ADDRESS]" at bounding box center [233, 568] width 250 height 12
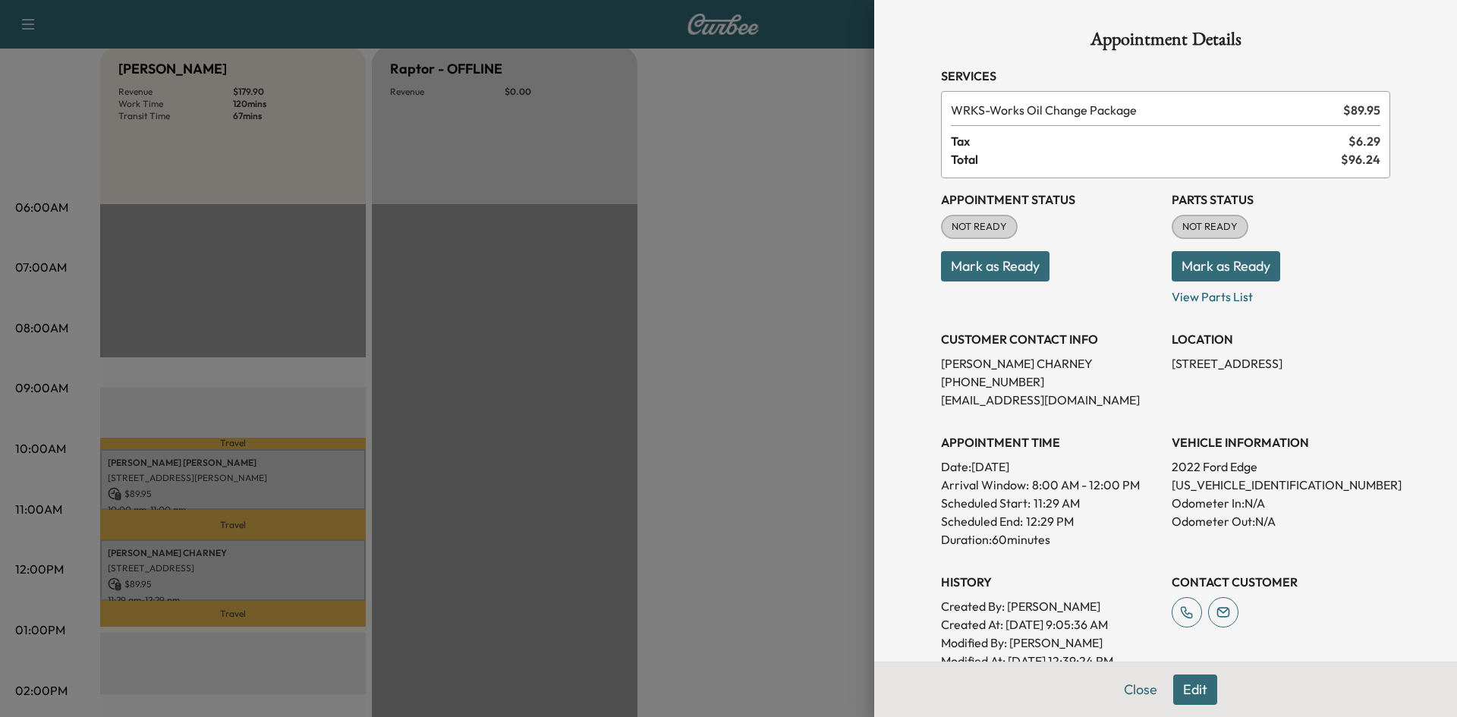
click at [1196, 694] on button "Edit" at bounding box center [1195, 690] width 44 height 30
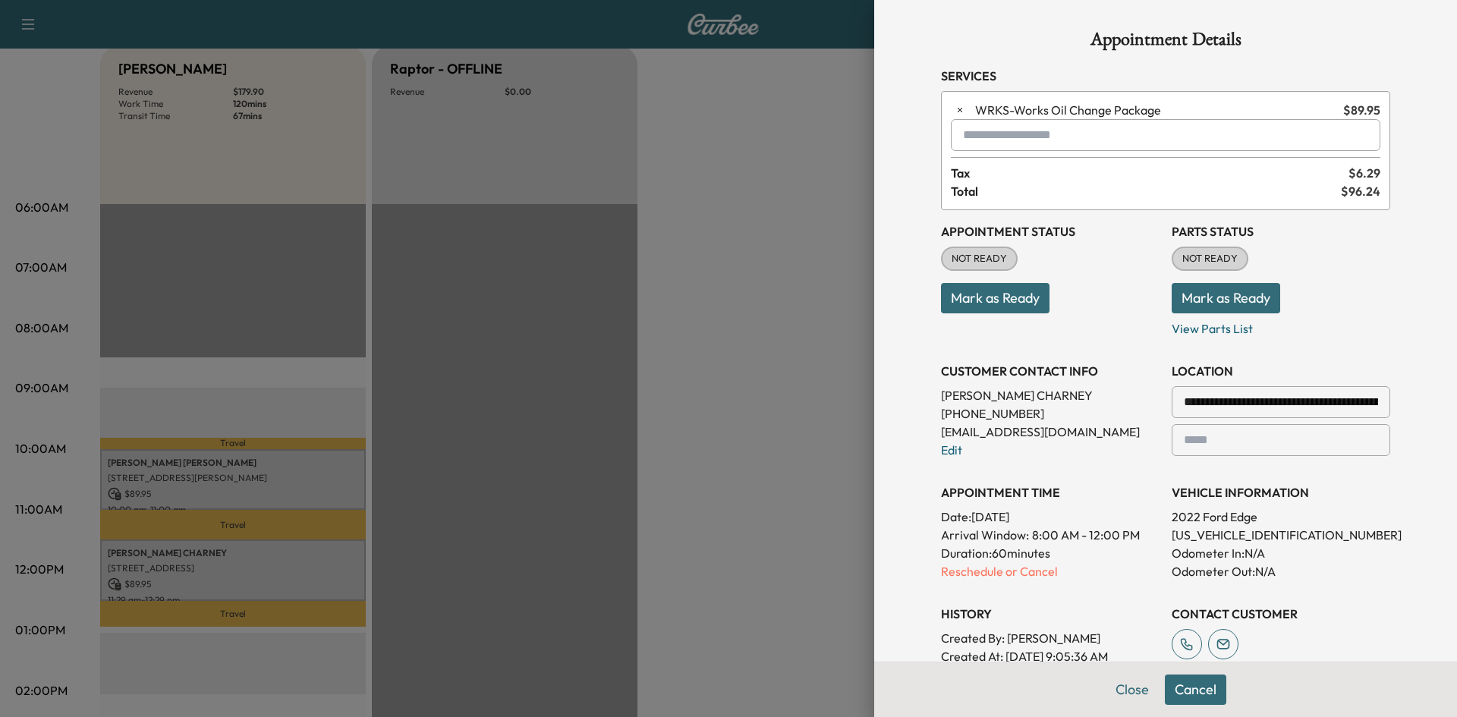
click at [946, 581] on div "**********" at bounding box center [1165, 456] width 449 height 492
click at [946, 575] on p "Reschedule or Cancel" at bounding box center [1050, 571] width 219 height 18
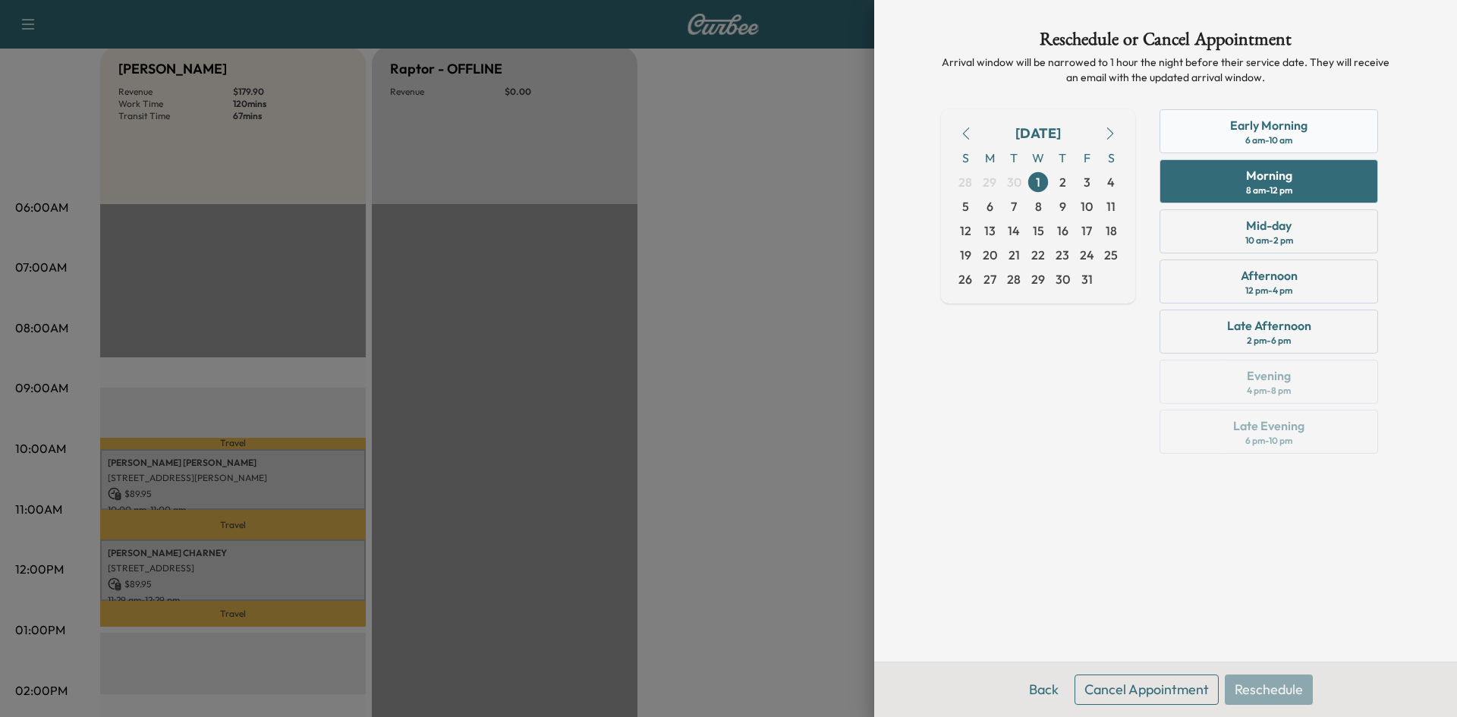
click at [1297, 137] on div "Early Morning 6 am - 10 am" at bounding box center [1269, 131] width 219 height 44
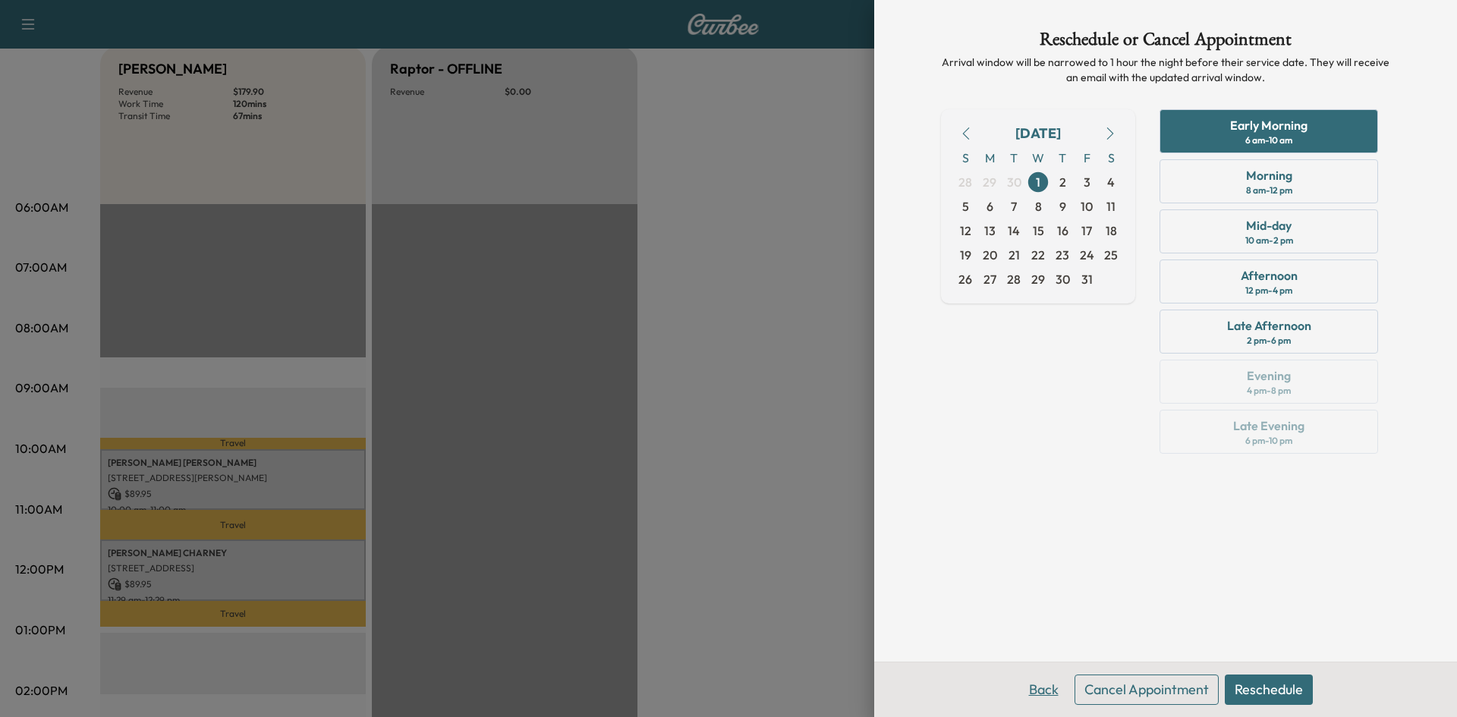
click at [1050, 693] on button "Back" at bounding box center [1043, 690] width 49 height 30
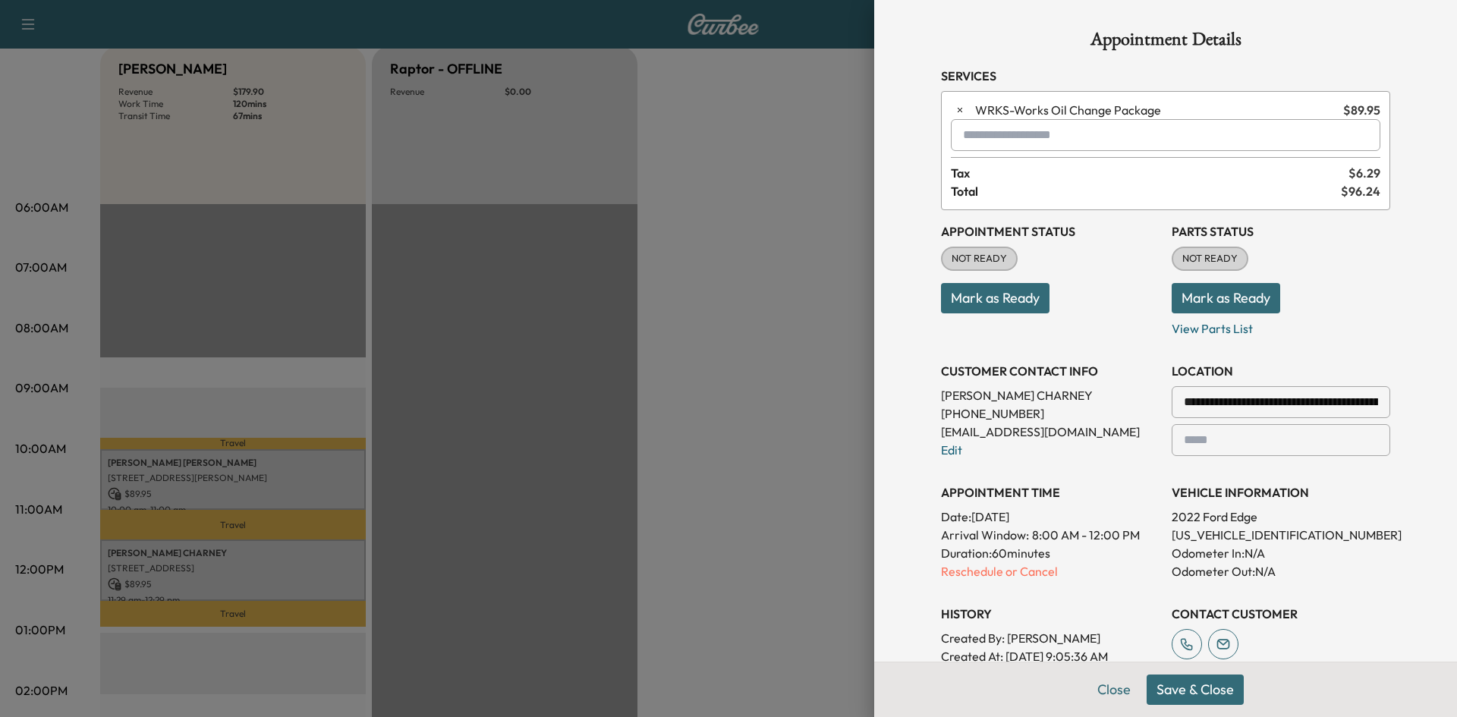
click at [807, 523] on div at bounding box center [728, 358] width 1457 height 717
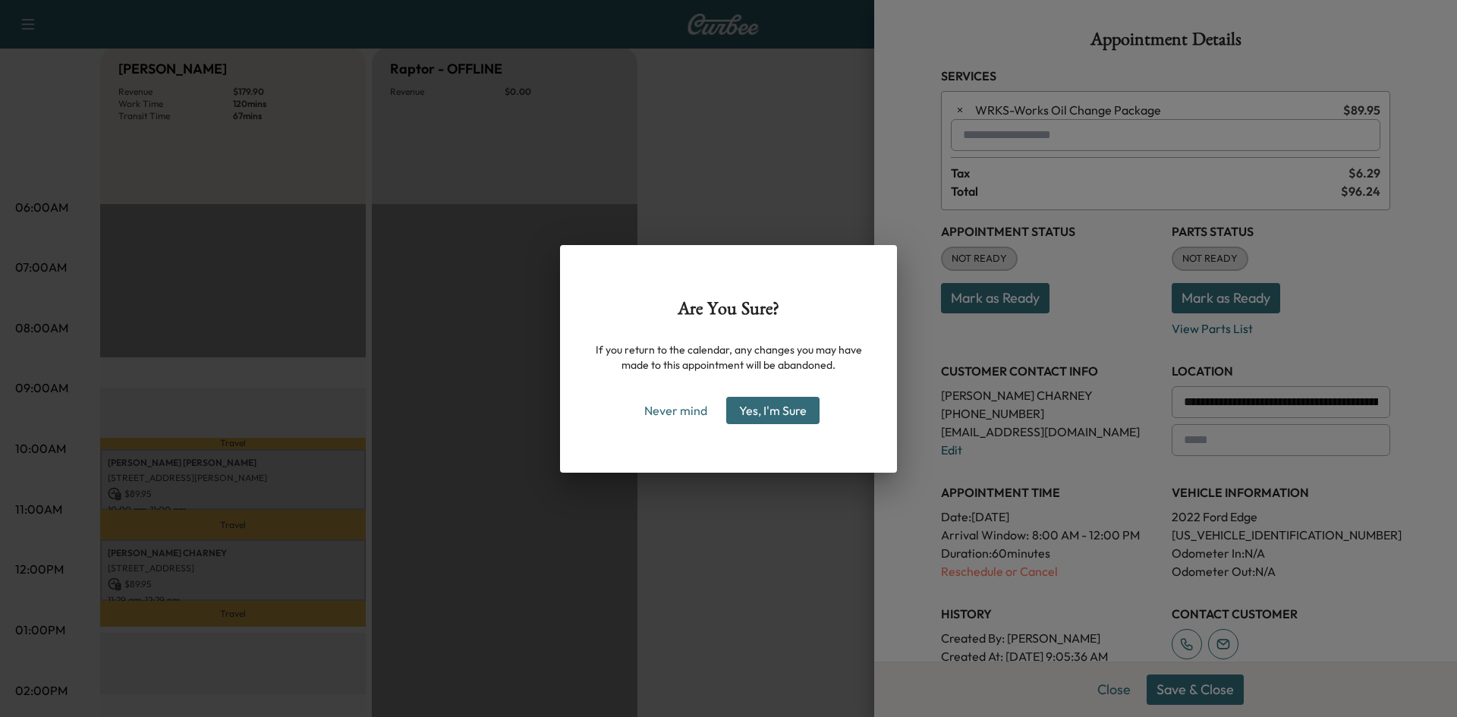
click at [804, 414] on button "Yes, I'm Sure" at bounding box center [772, 410] width 93 height 27
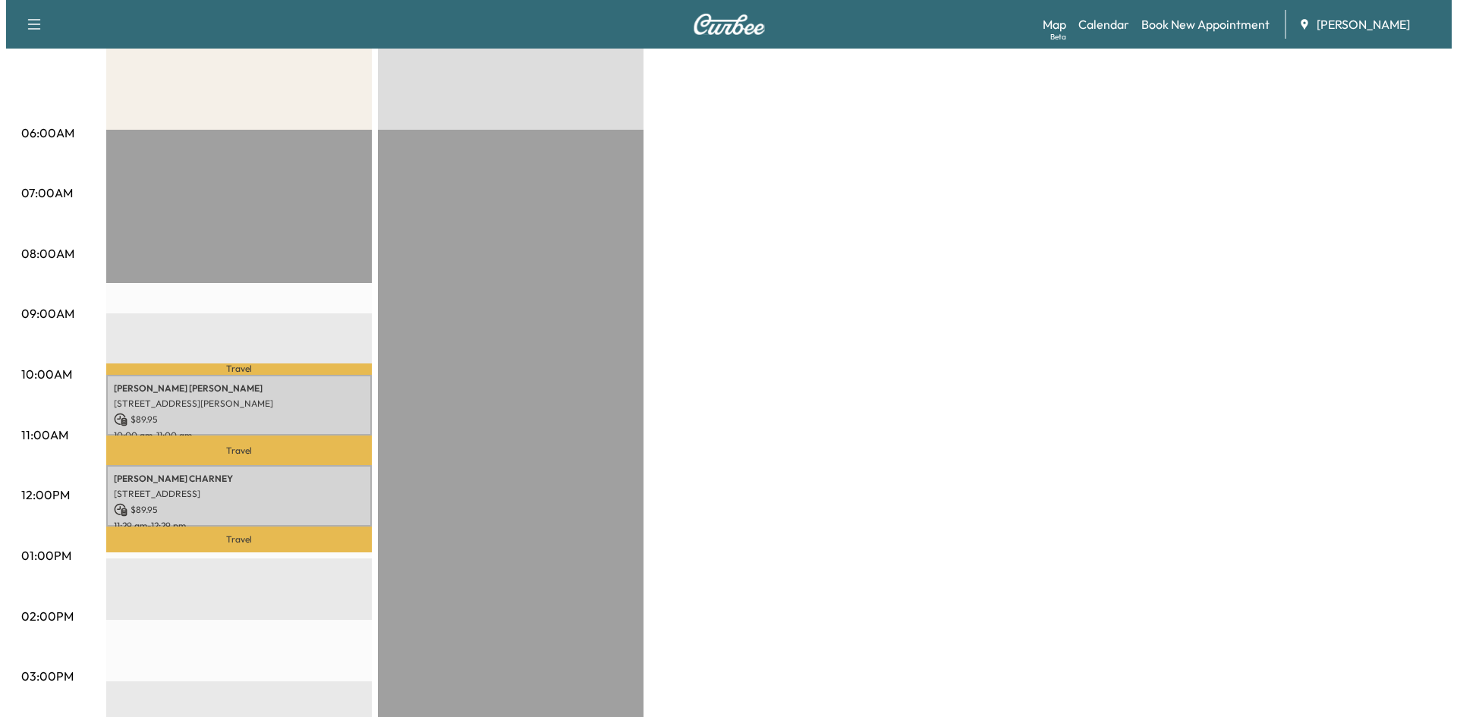
scroll to position [254, 0]
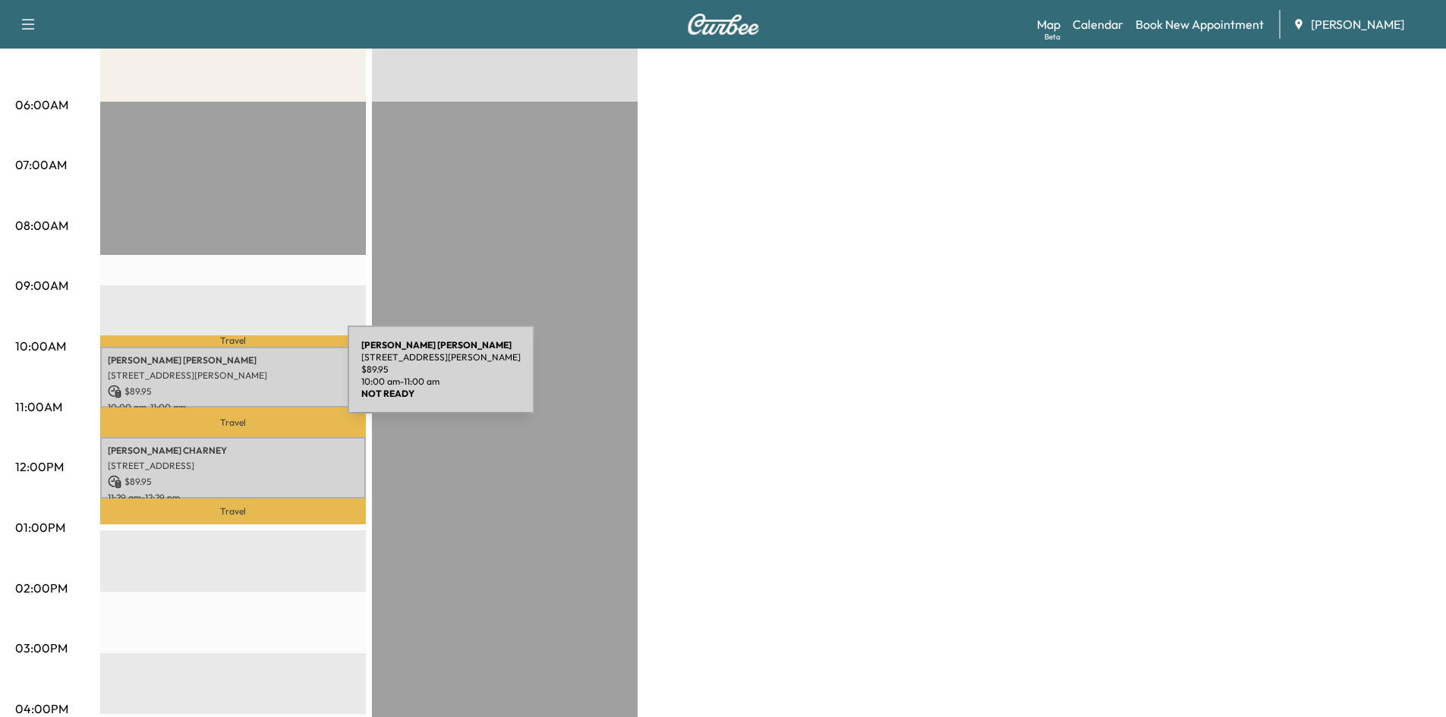
click at [234, 379] on div "[PERSON_NAME] [STREET_ADDRESS][PERSON_NAME][PERSON_NAME] $ 89.95 10:00 am - 11:…" at bounding box center [233, 377] width 266 height 61
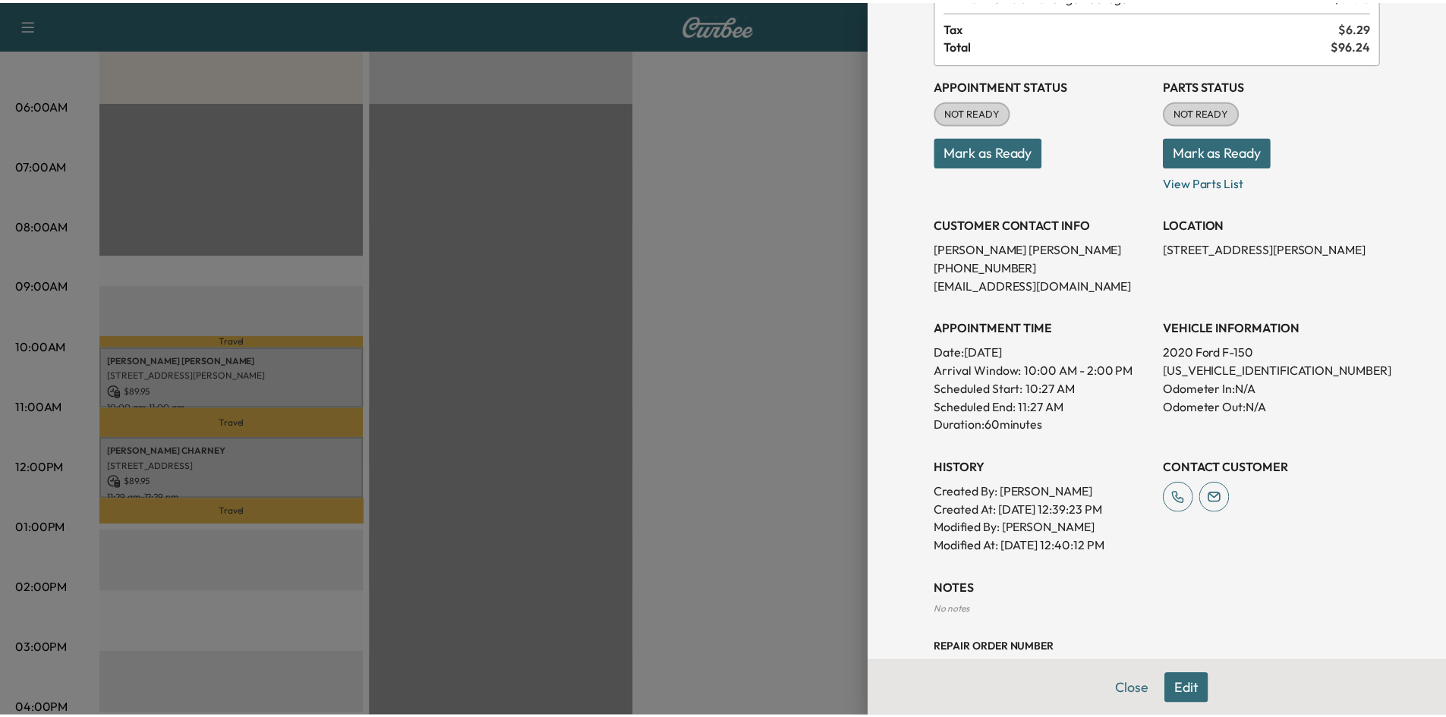
scroll to position [150, 0]
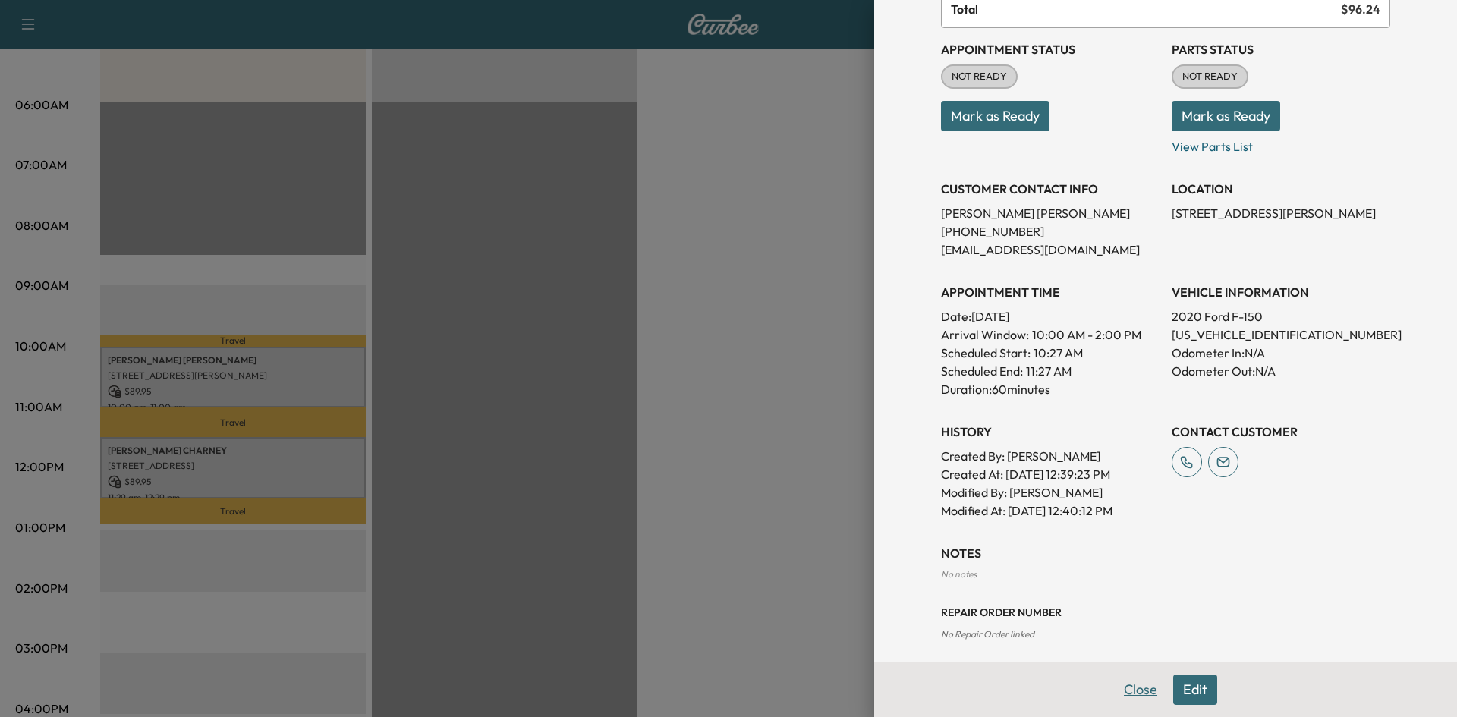
click at [1126, 689] on button "Close" at bounding box center [1140, 690] width 53 height 30
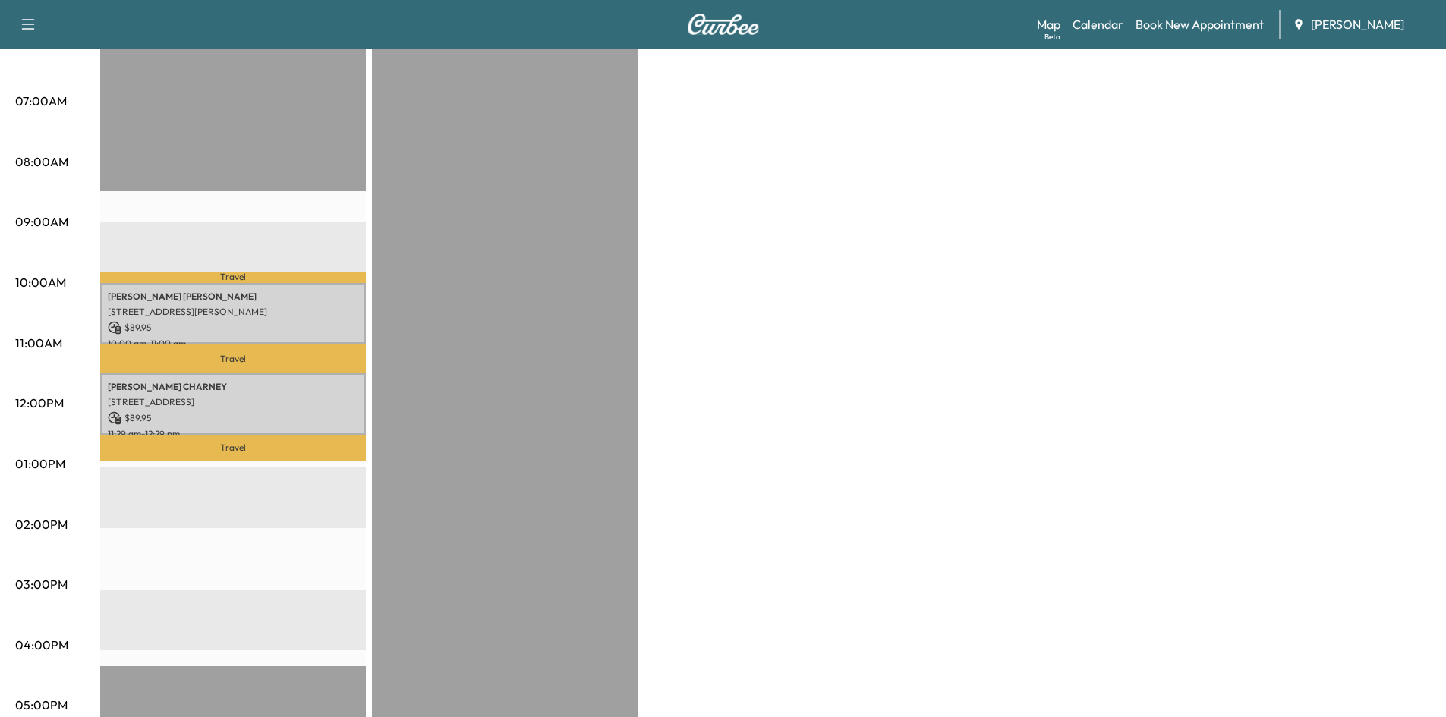
scroll to position [0, 0]
